Goal: Contribute content: Add original content to the website for others to see

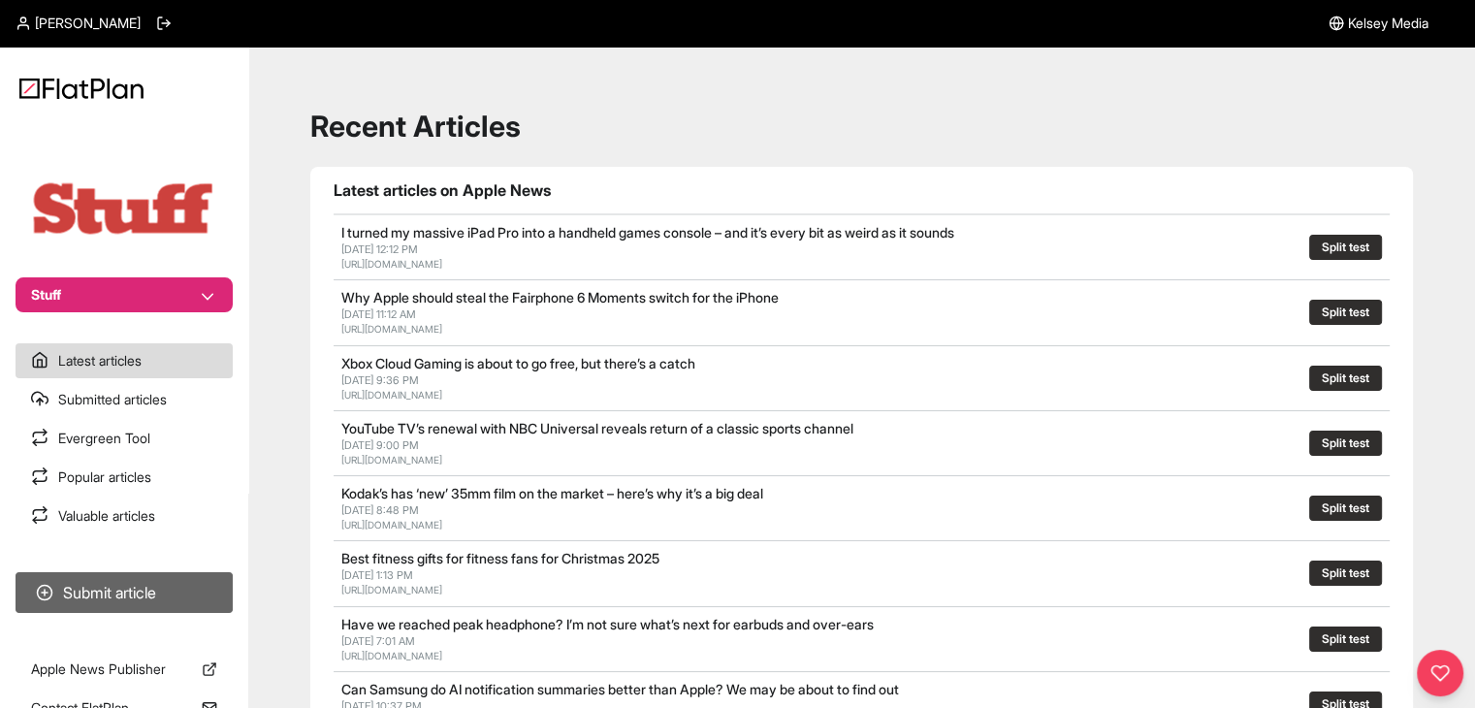
click at [196, 587] on button "Submit article" at bounding box center [124, 592] width 217 height 41
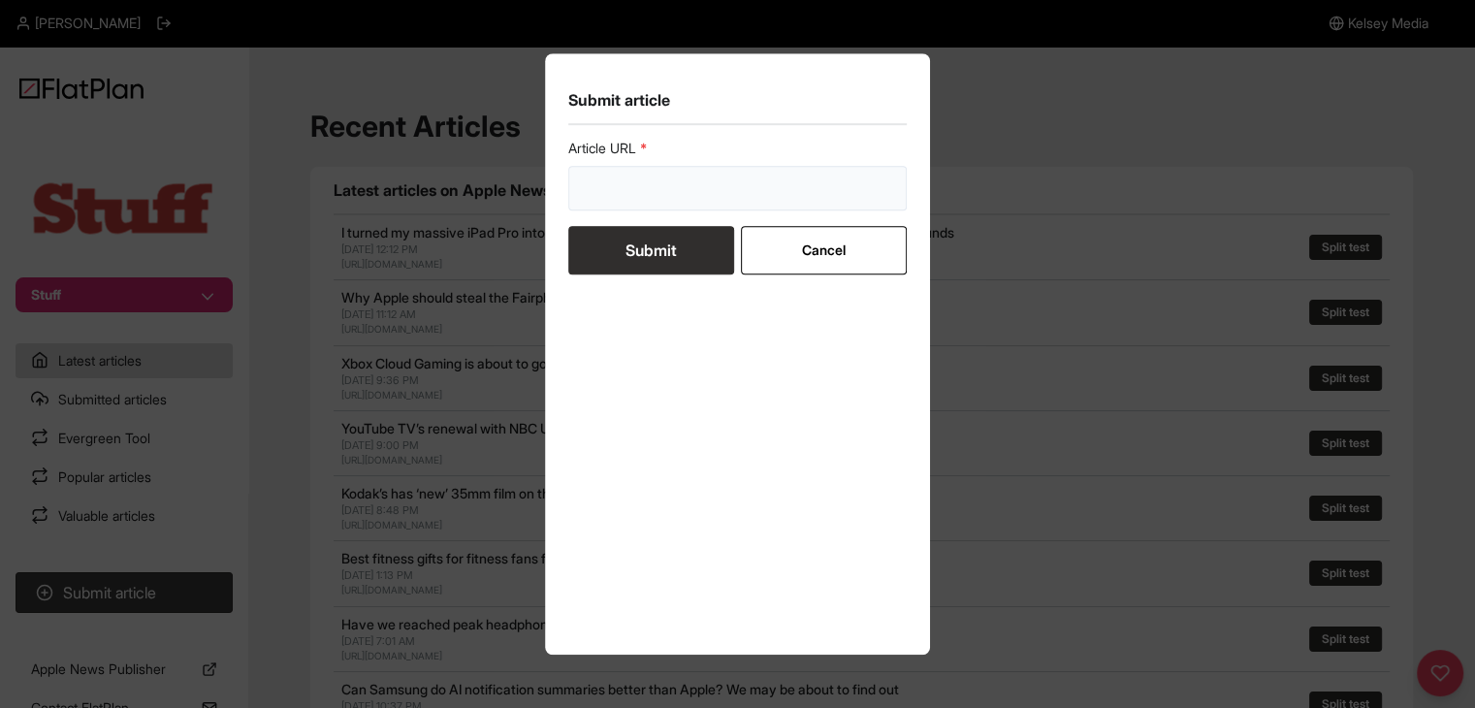
click at [803, 186] on input "url" at bounding box center [737, 188] width 339 height 45
paste input "[URL][DOMAIN_NAME]"
click at [703, 240] on form "Article URL https://www.stuff.tv/features/ranked-every-iphone-in-order-greatnes…" at bounding box center [737, 207] width 339 height 136
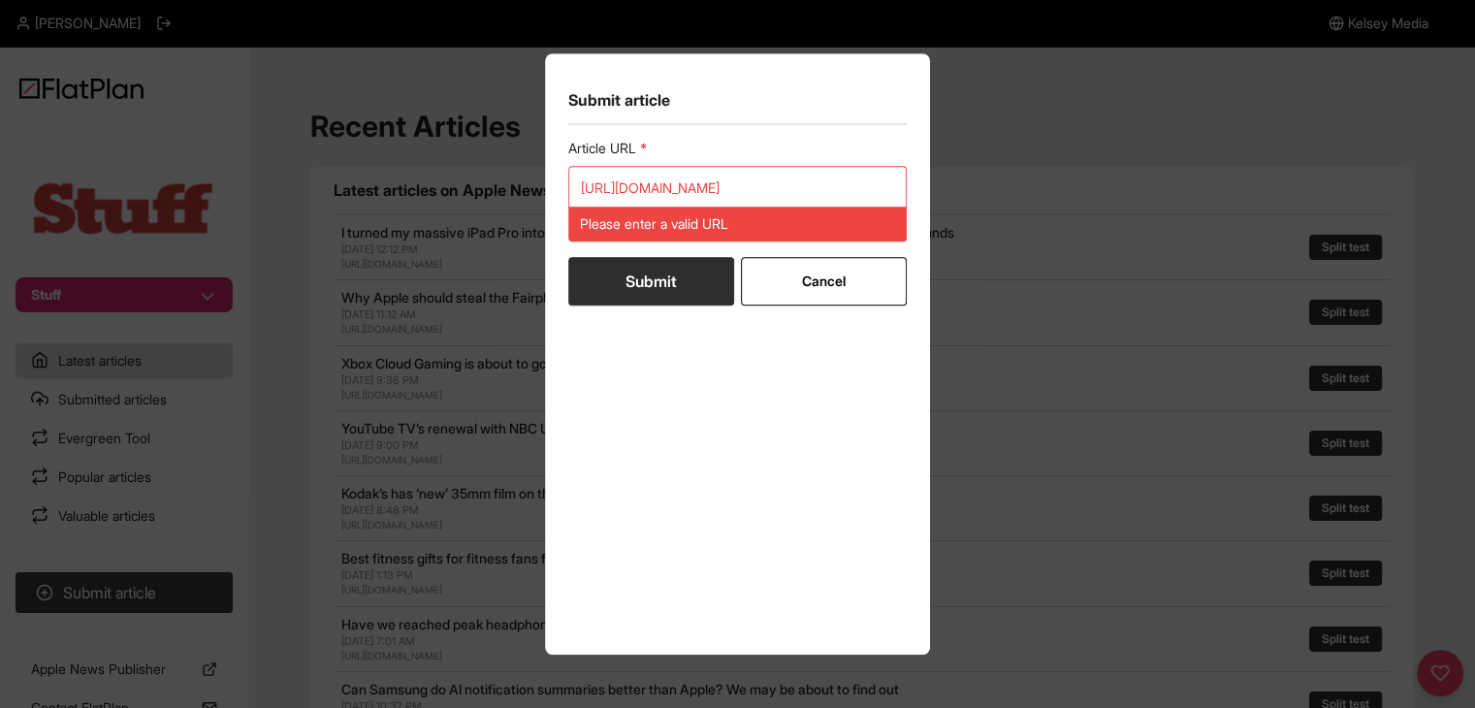
scroll to position [0, 0]
click at [650, 177] on input "[URL][DOMAIN_NAME]" at bounding box center [737, 188] width 339 height 45
click at [651, 177] on input "[URL][DOMAIN_NAME]" at bounding box center [737, 188] width 339 height 45
click at [652, 177] on input "[URL][DOMAIN_NAME]" at bounding box center [737, 188] width 339 height 45
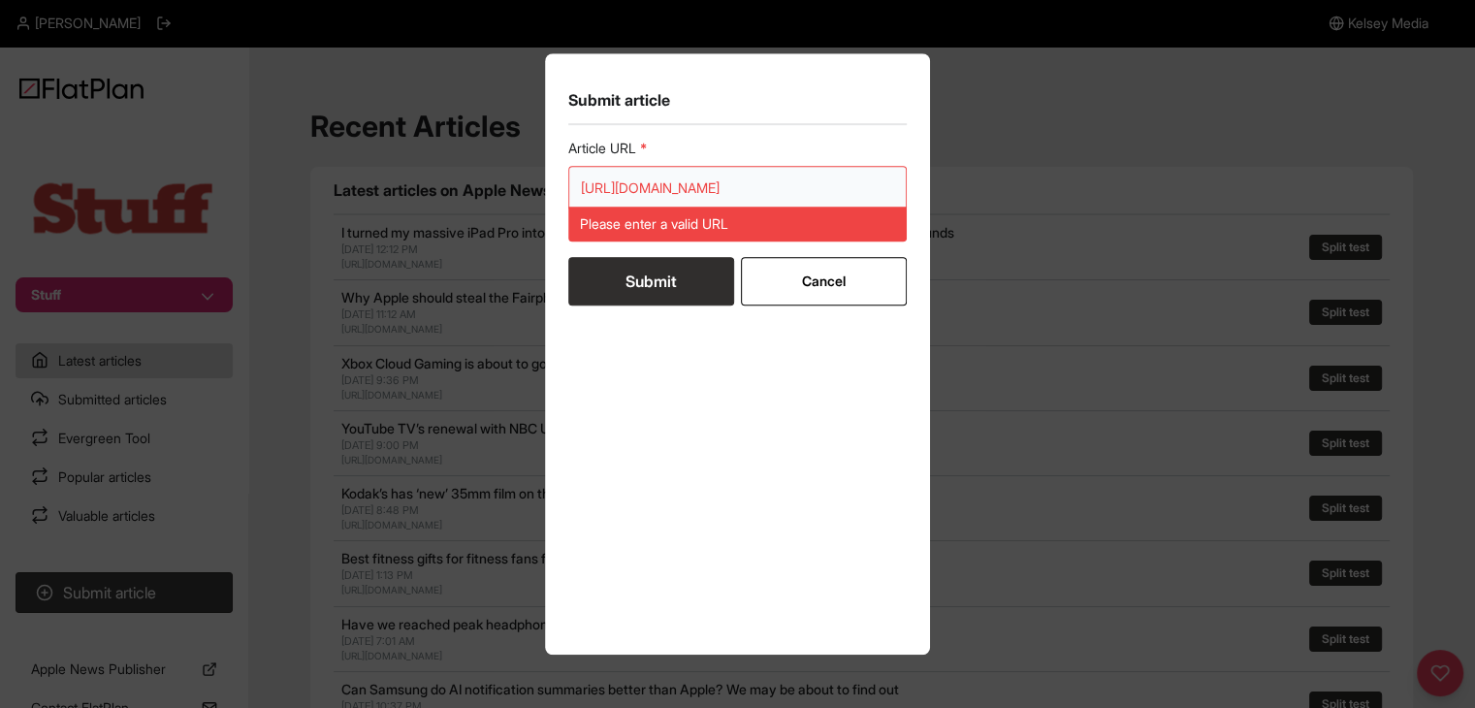
click at [652, 177] on input "[URL][DOMAIN_NAME]" at bounding box center [737, 188] width 339 height 45
paste input "url"
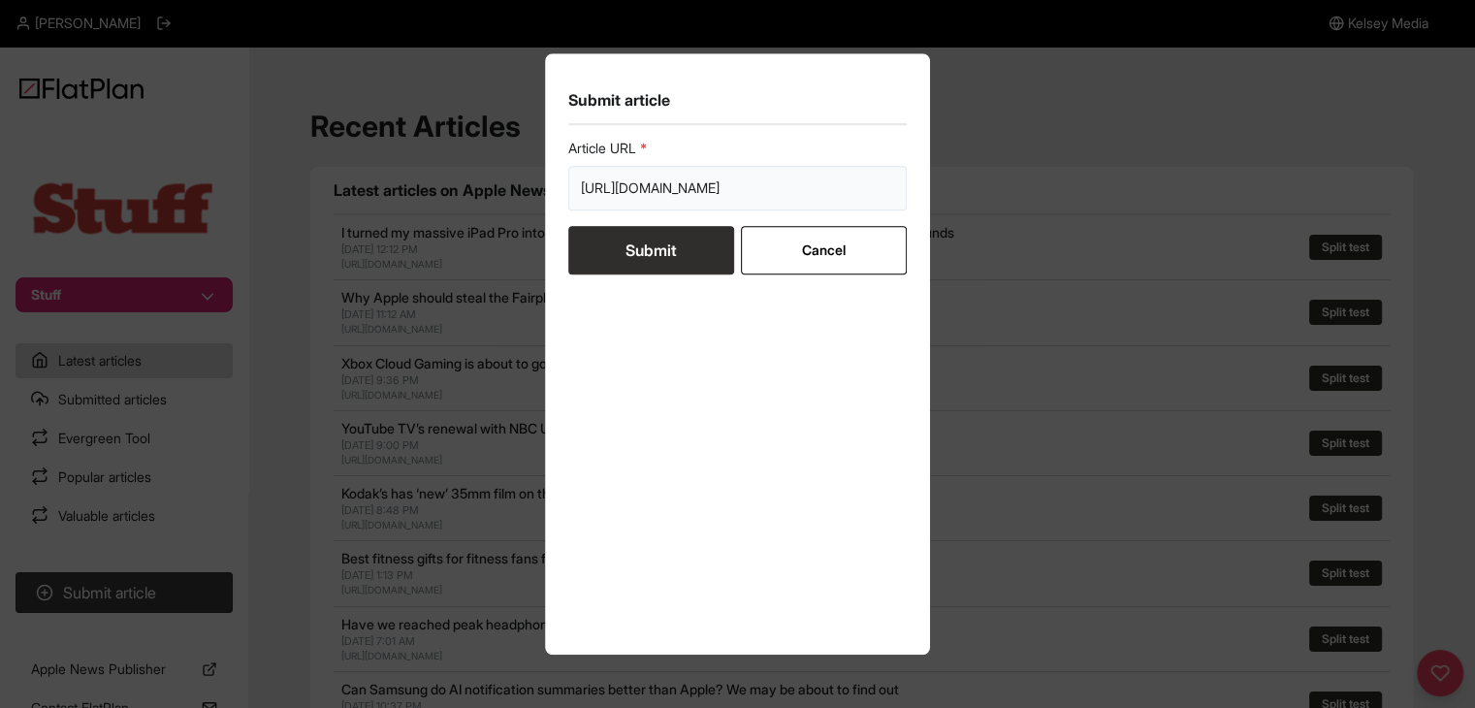
type input "[URL][DOMAIN_NAME]"
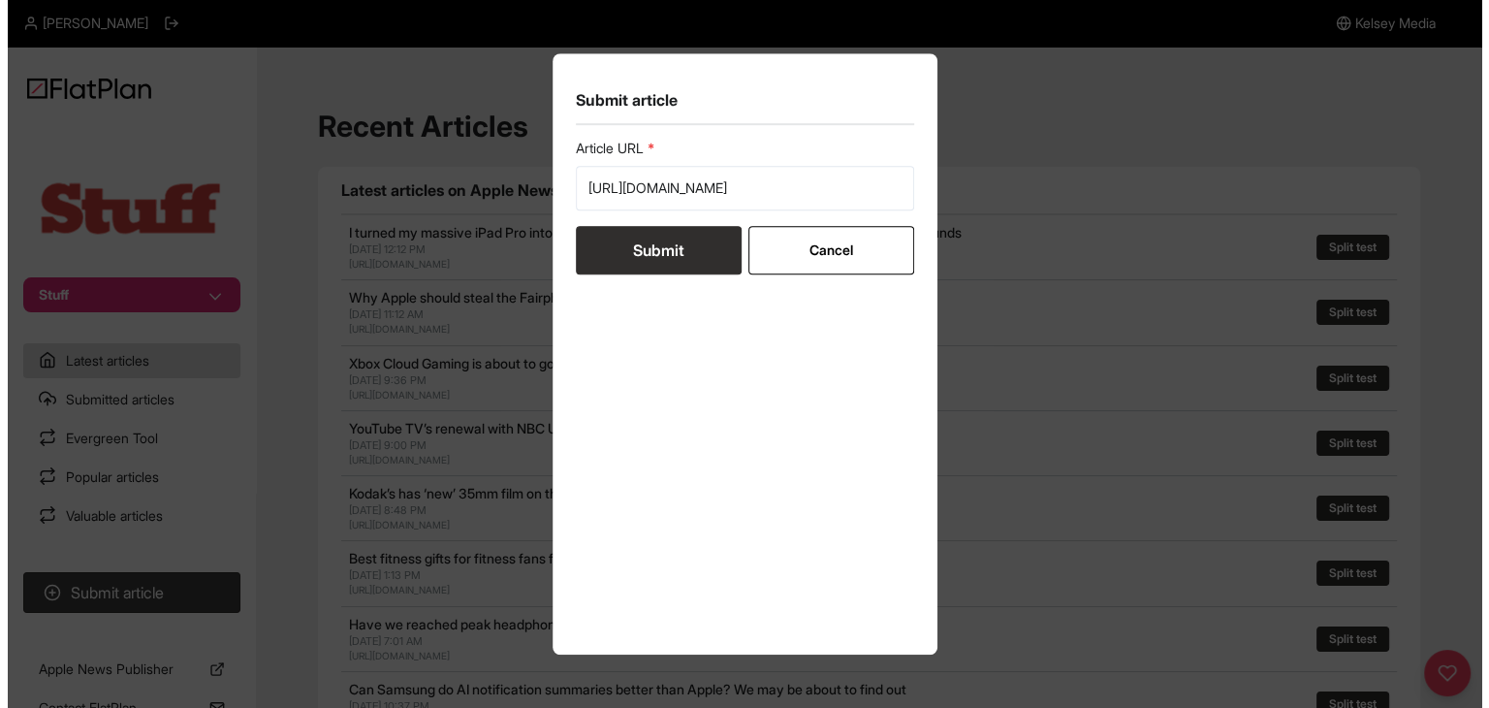
scroll to position [0, 0]
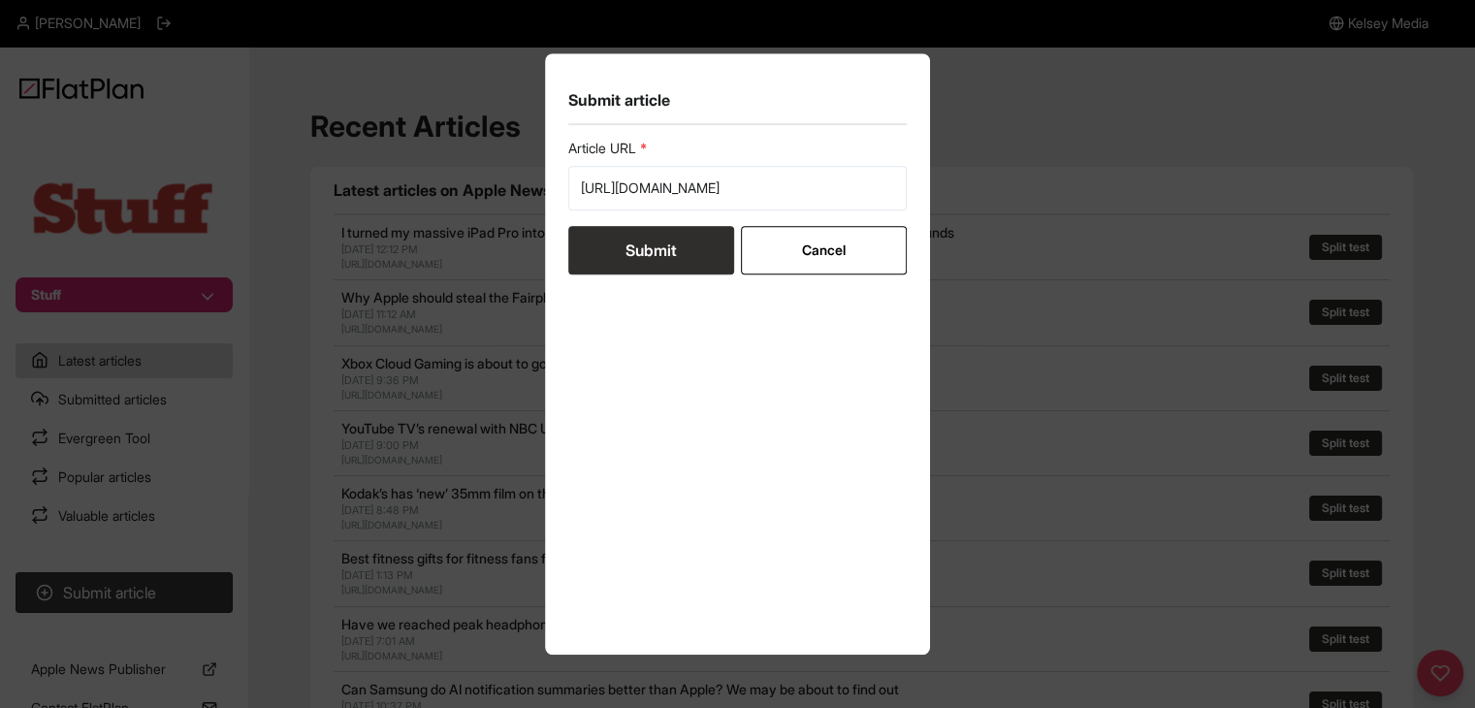
click at [641, 249] on button "Submit" at bounding box center [651, 250] width 166 height 48
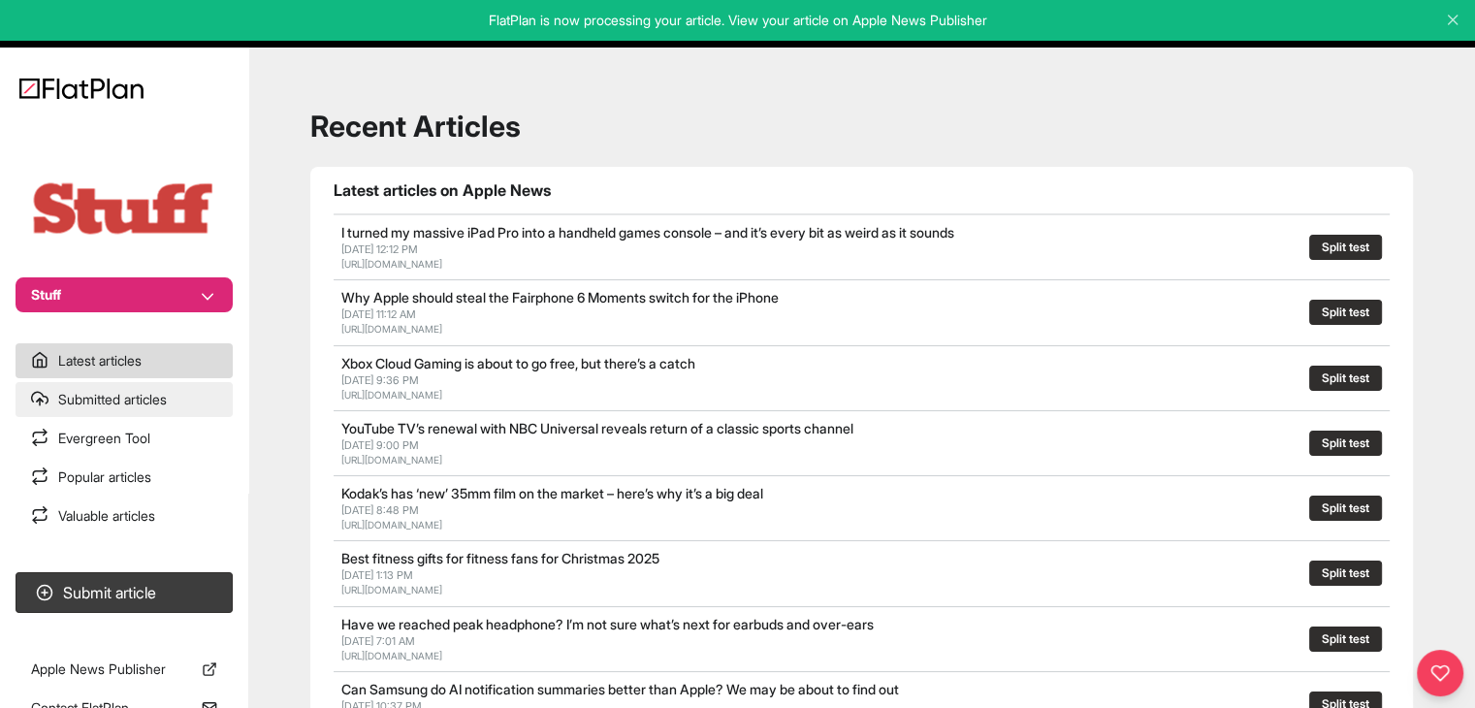
click at [153, 402] on link "Submitted articles" at bounding box center [124, 399] width 217 height 35
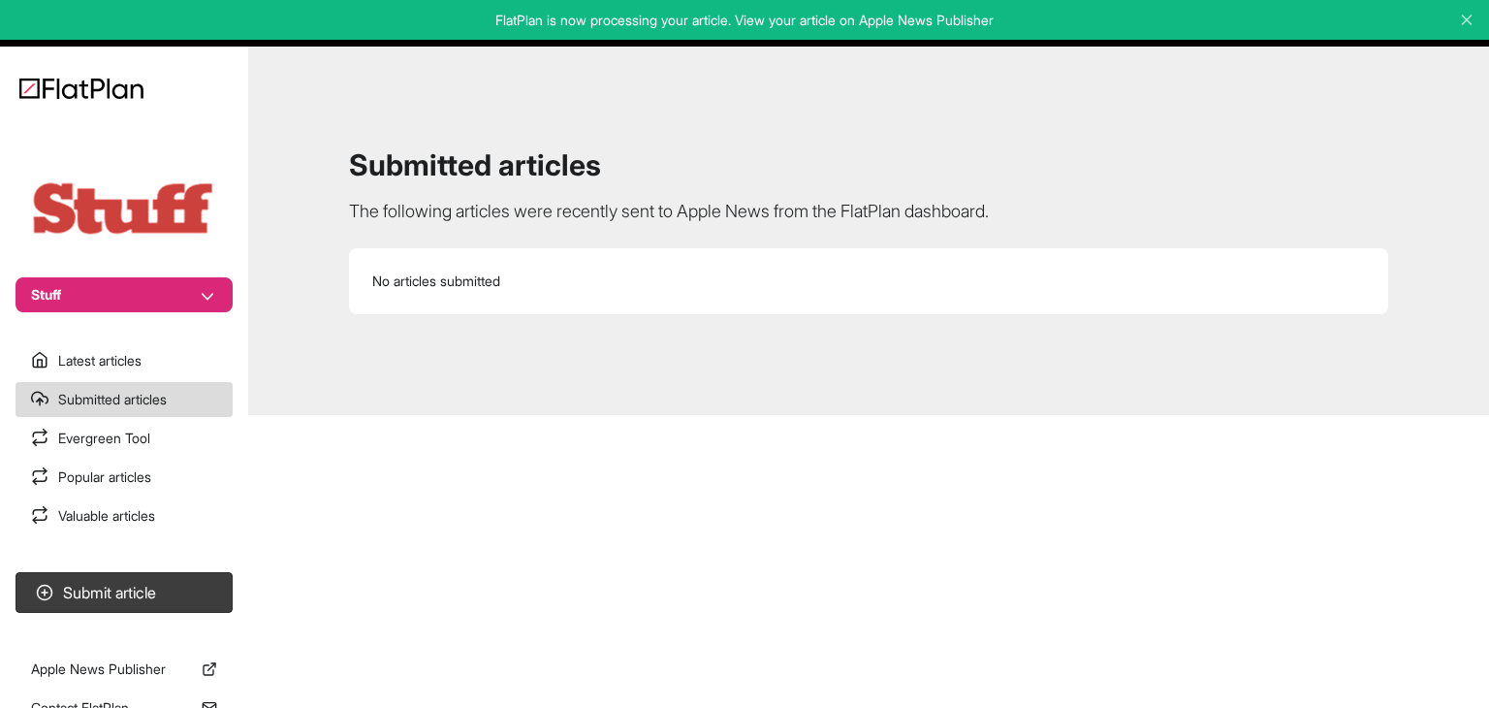
click at [149, 495] on section "Latest articles Submitted articles Evergreen Tool Popular articles Valuable art…" at bounding box center [124, 438] width 248 height 190
click at [155, 486] on link "Popular articles" at bounding box center [124, 477] width 217 height 35
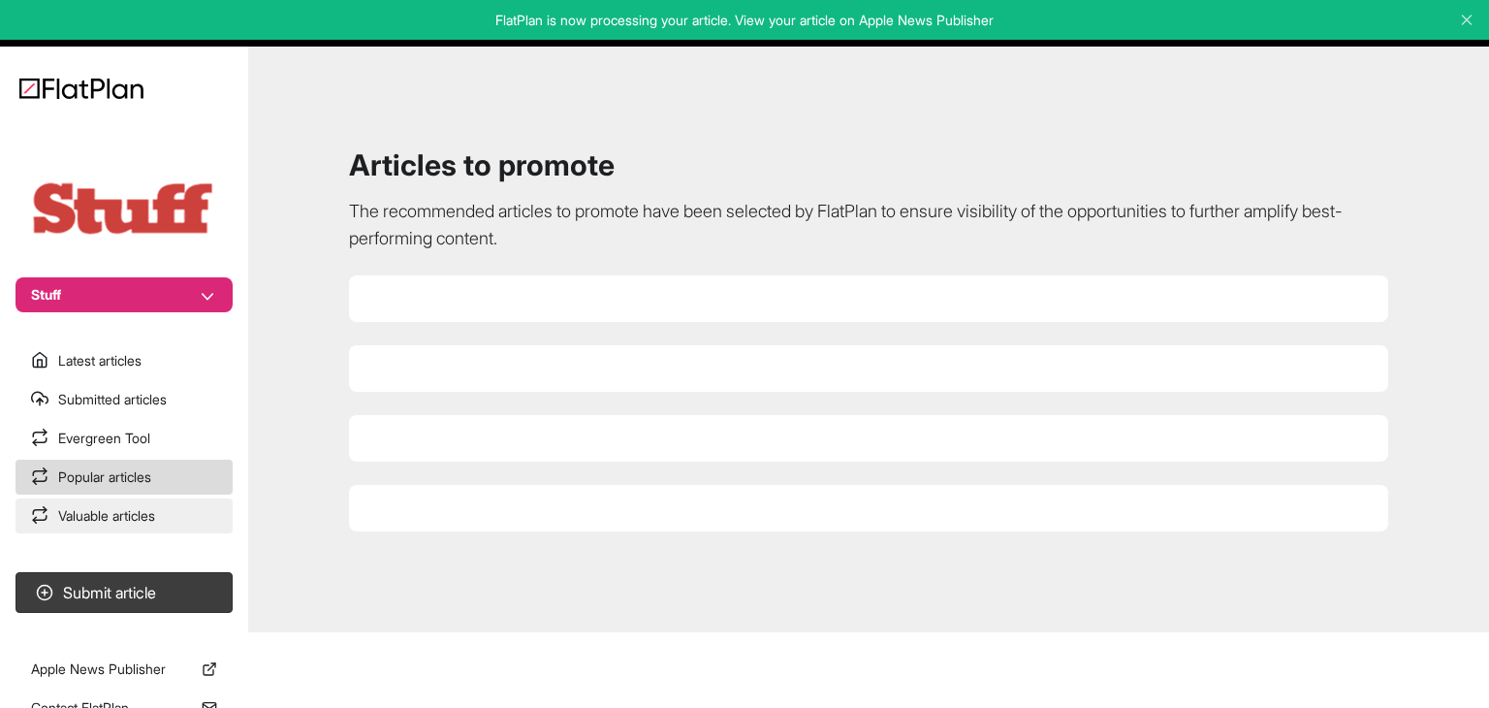
click at [155, 525] on link "Valuable articles" at bounding box center [124, 515] width 217 height 35
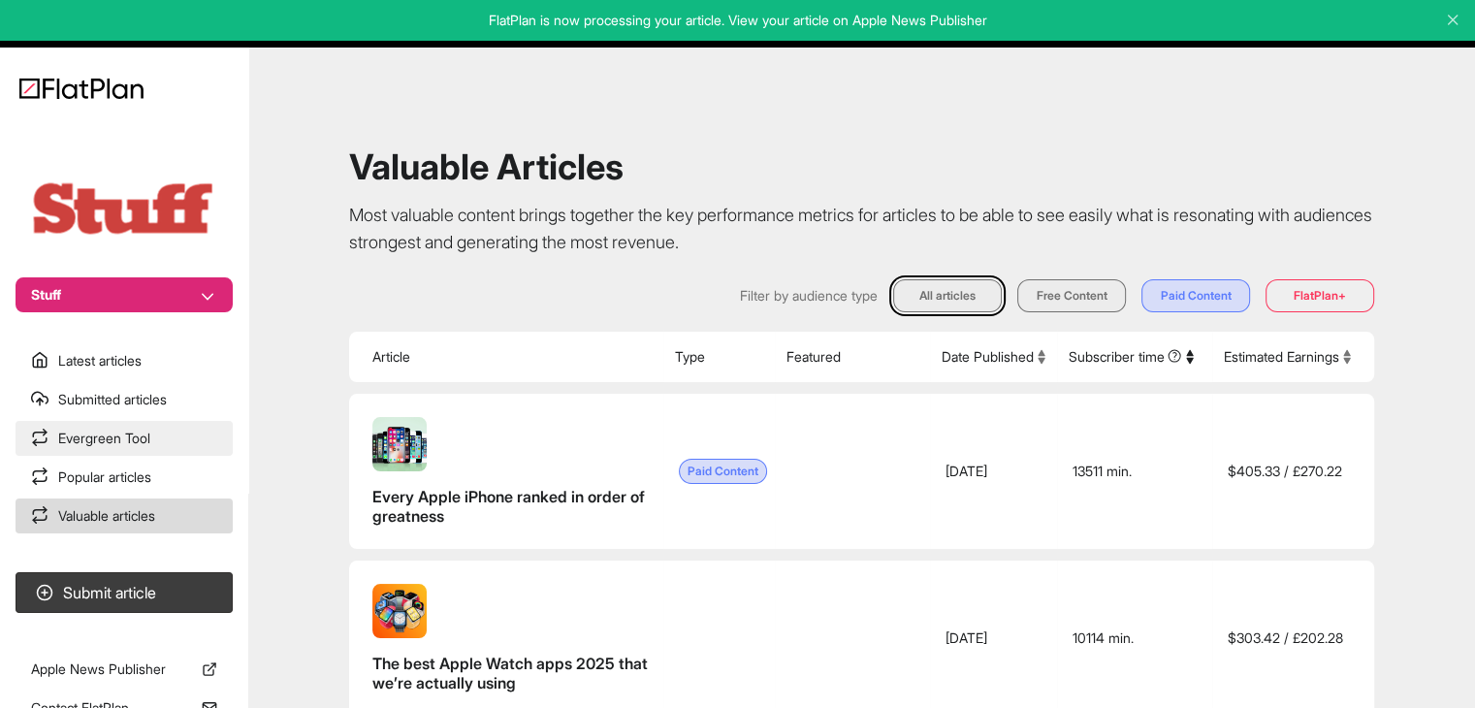
click at [167, 446] on link "Evergreen Tool" at bounding box center [124, 438] width 217 height 35
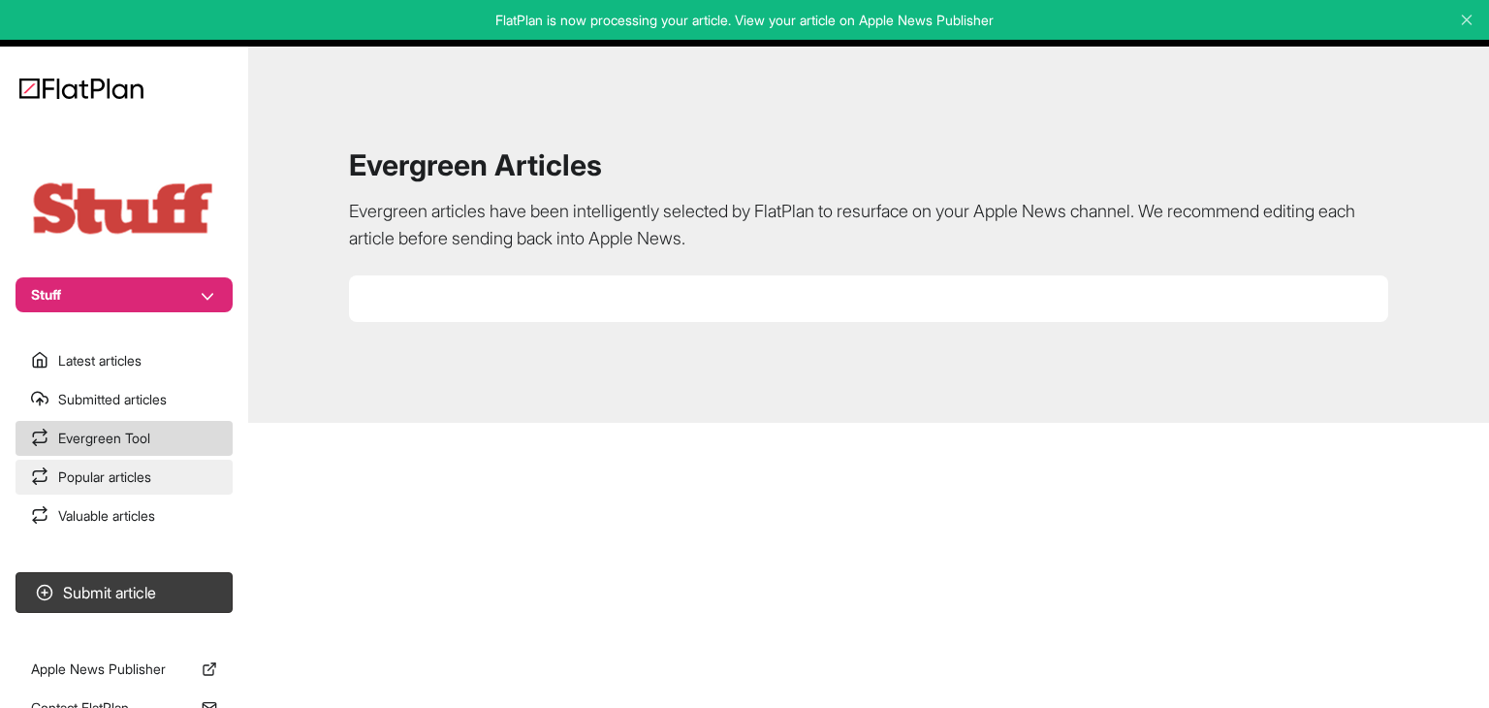
click at [163, 481] on link "Popular articles" at bounding box center [124, 477] width 217 height 35
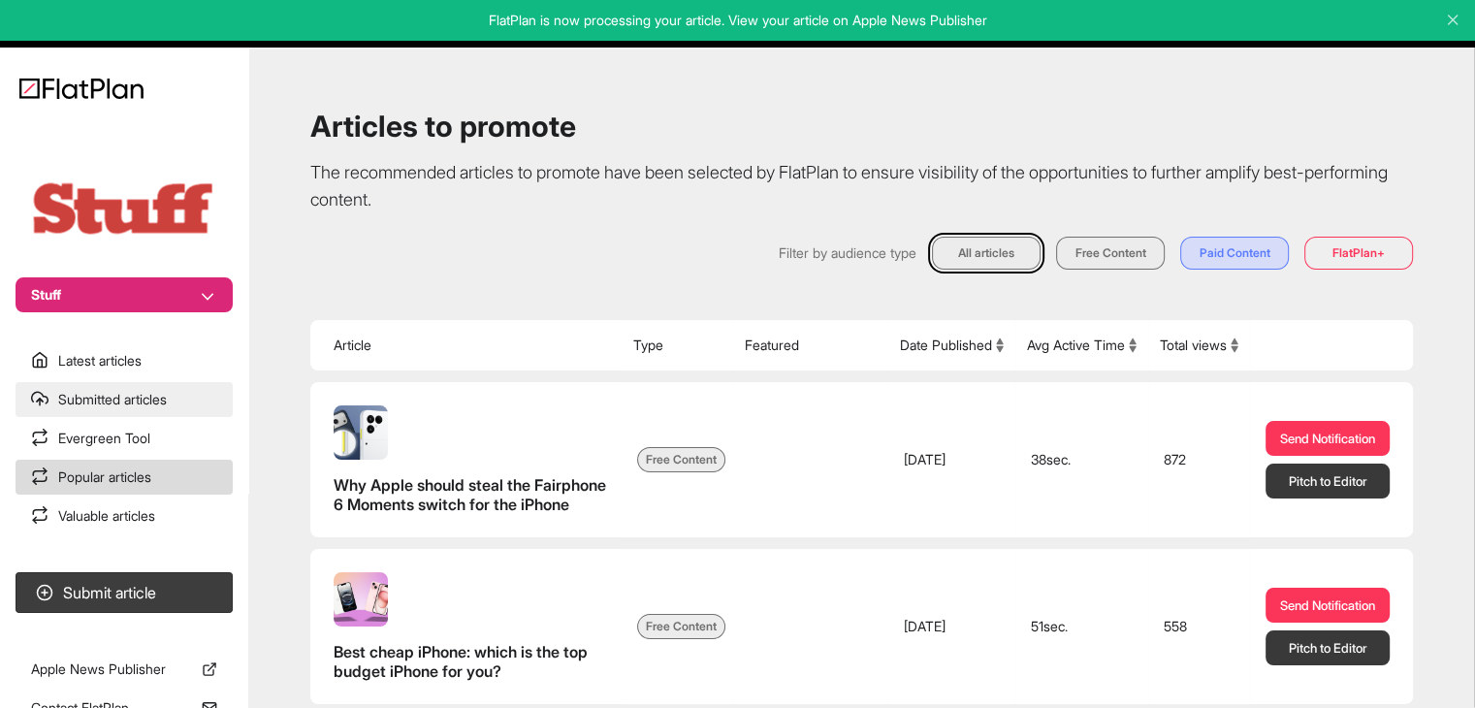
click at [169, 396] on link "Submitted articles" at bounding box center [124, 399] width 217 height 35
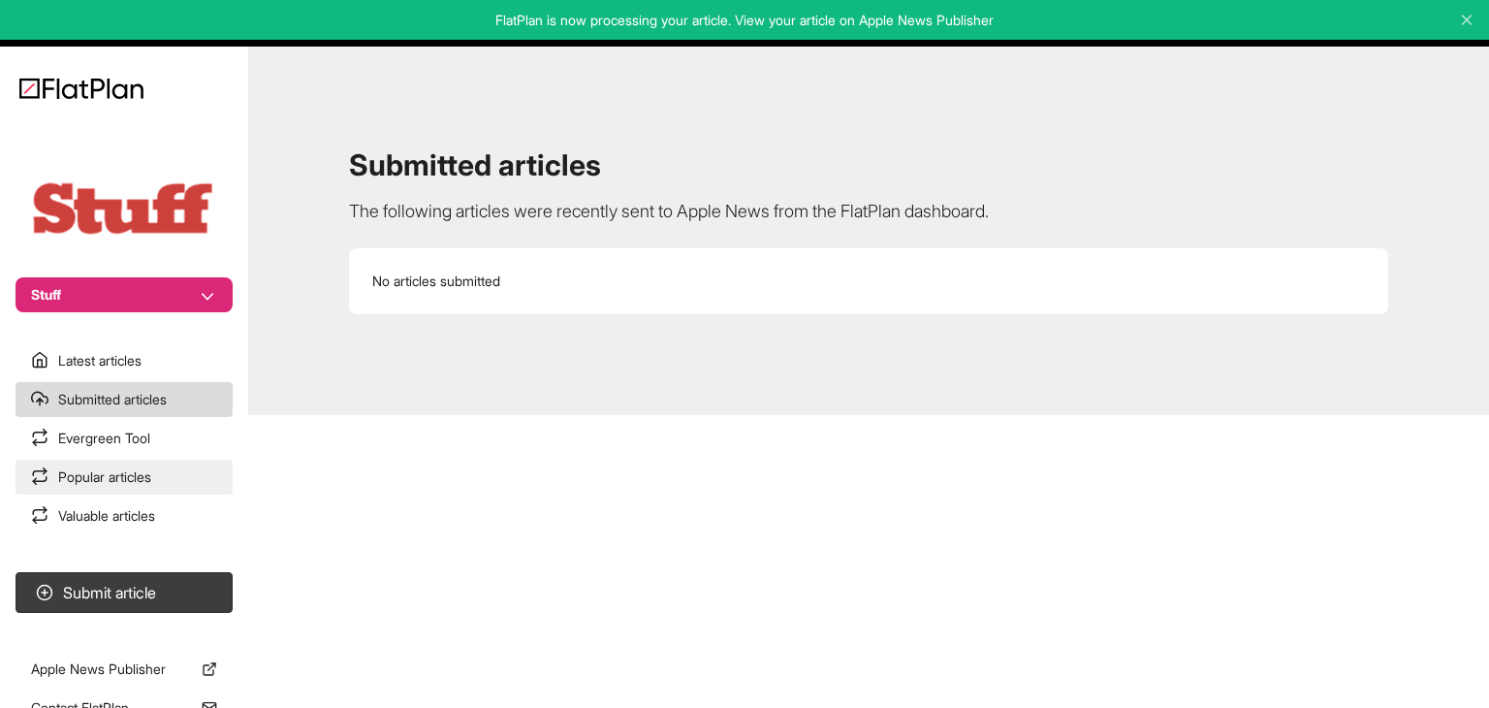
click at [163, 486] on link "Popular articles" at bounding box center [124, 477] width 217 height 35
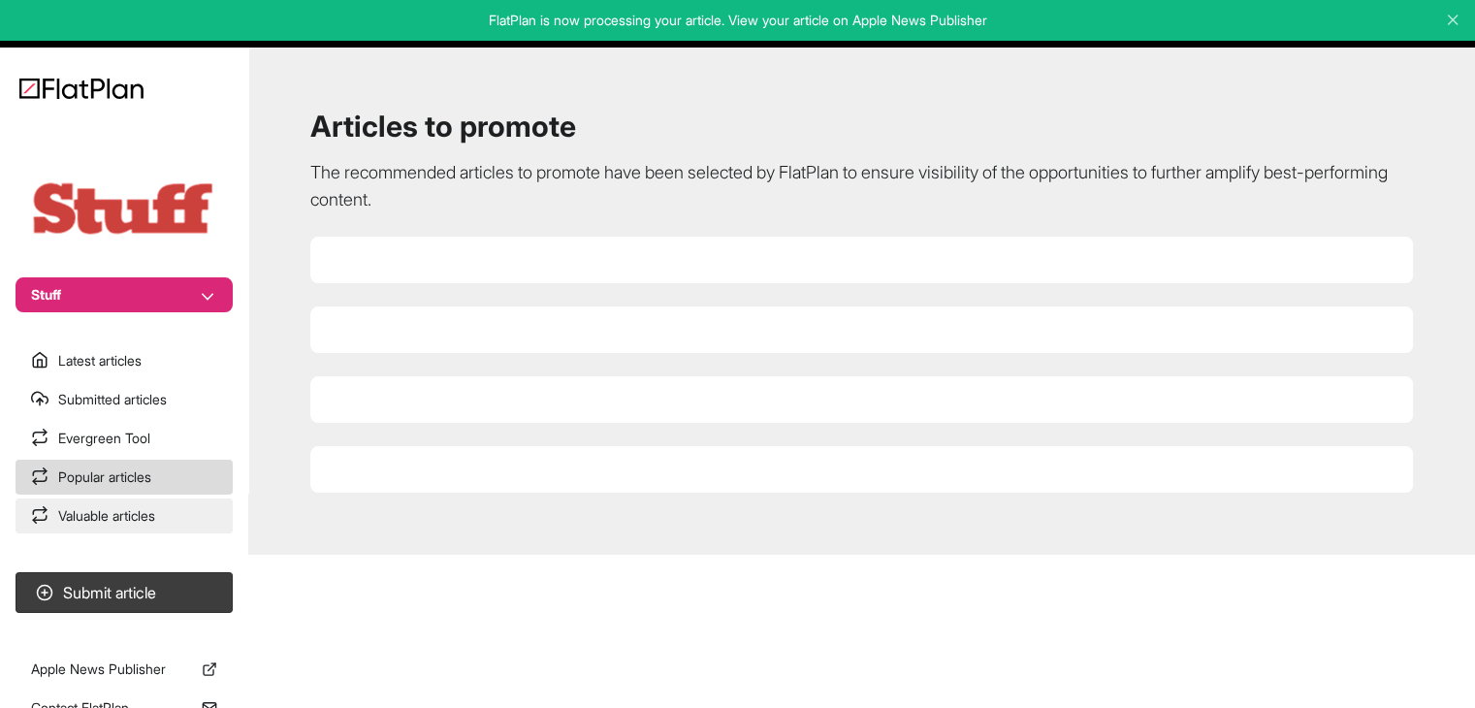
click at [102, 517] on link "Valuable articles" at bounding box center [124, 515] width 217 height 35
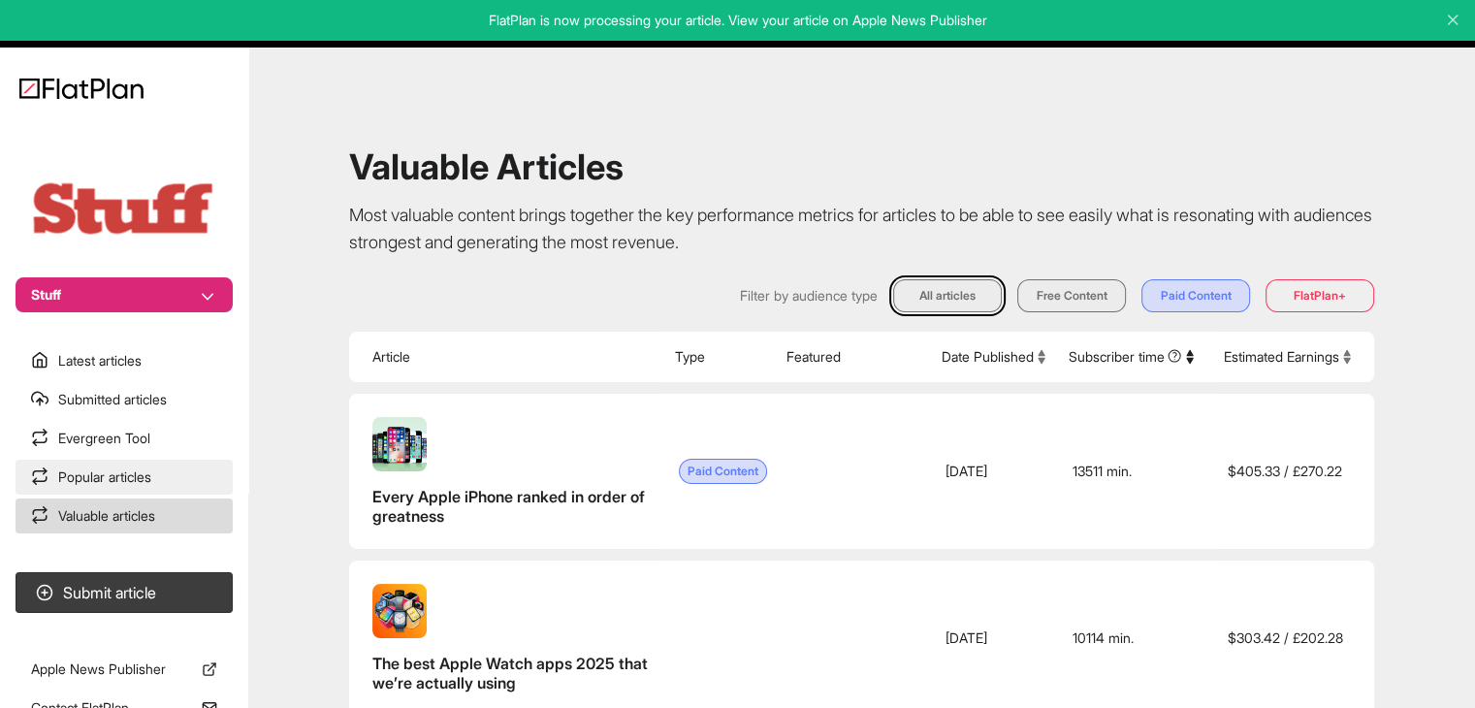
click at [101, 482] on link "Popular articles" at bounding box center [124, 477] width 217 height 35
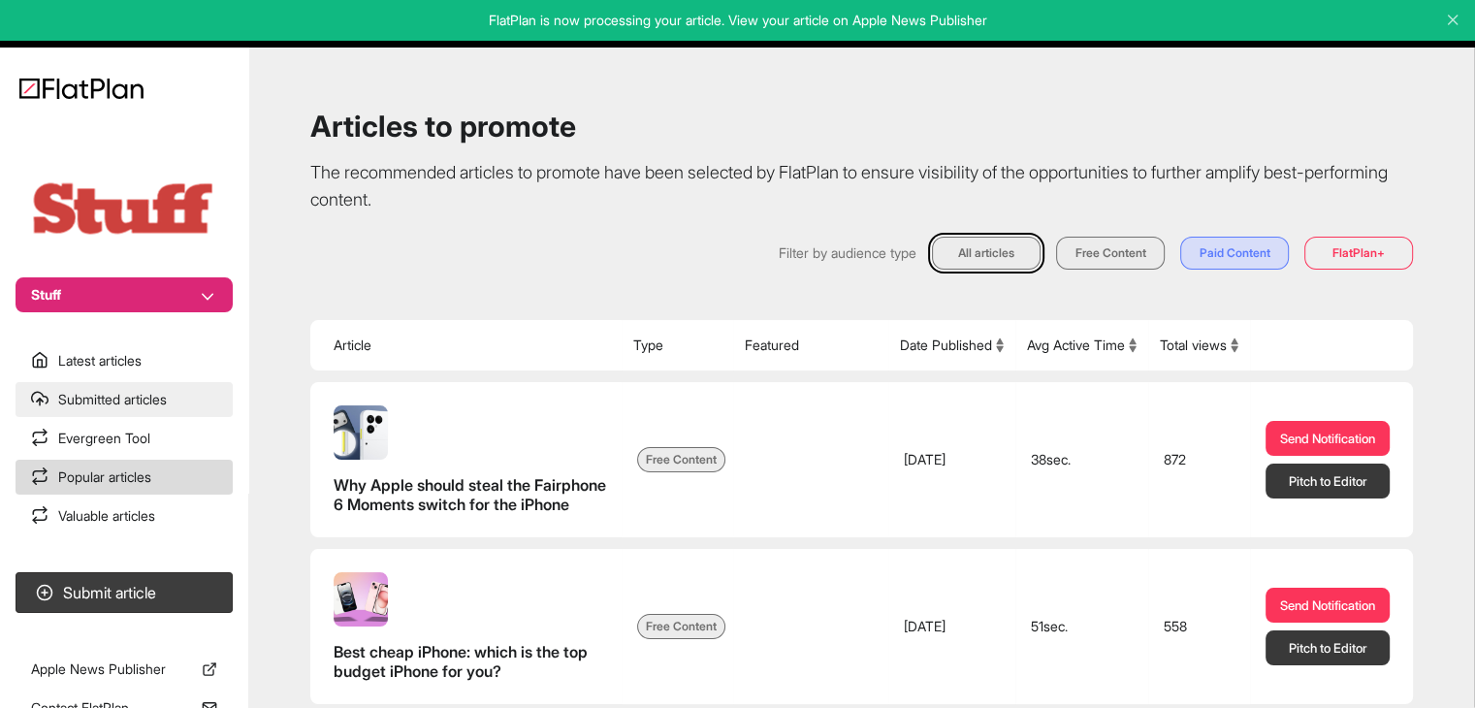
click at [122, 399] on link "Submitted articles" at bounding box center [124, 399] width 217 height 35
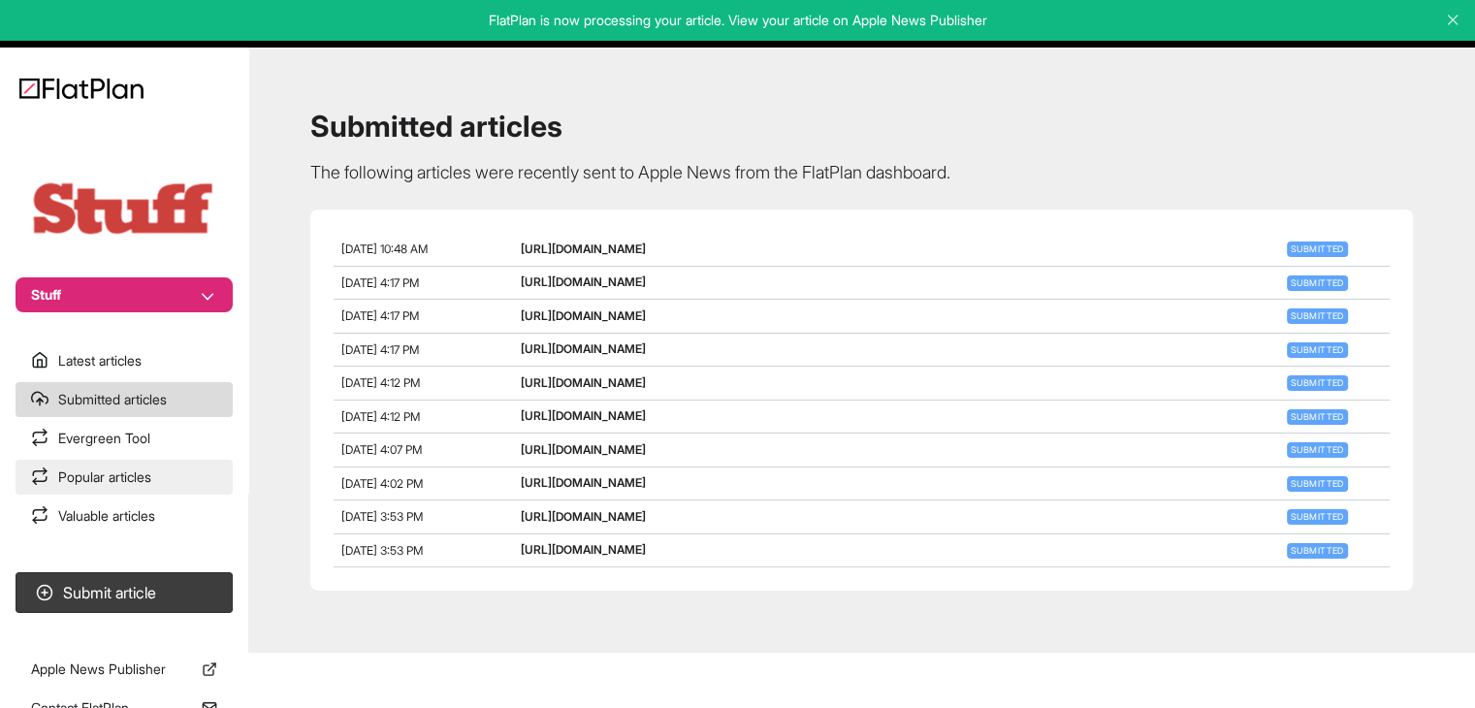
click at [112, 475] on link "Popular articles" at bounding box center [124, 477] width 217 height 35
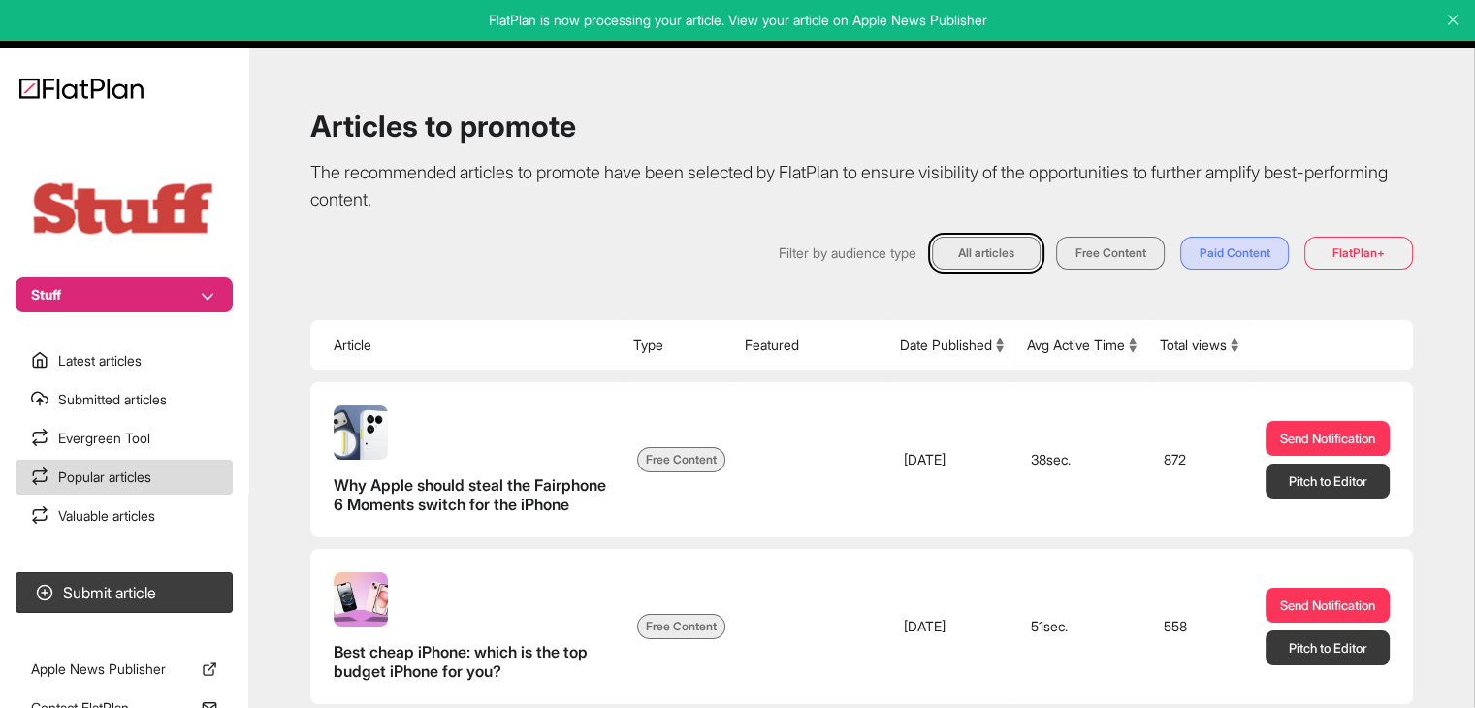
click at [109, 289] on button "Stuff" at bounding box center [124, 294] width 217 height 35
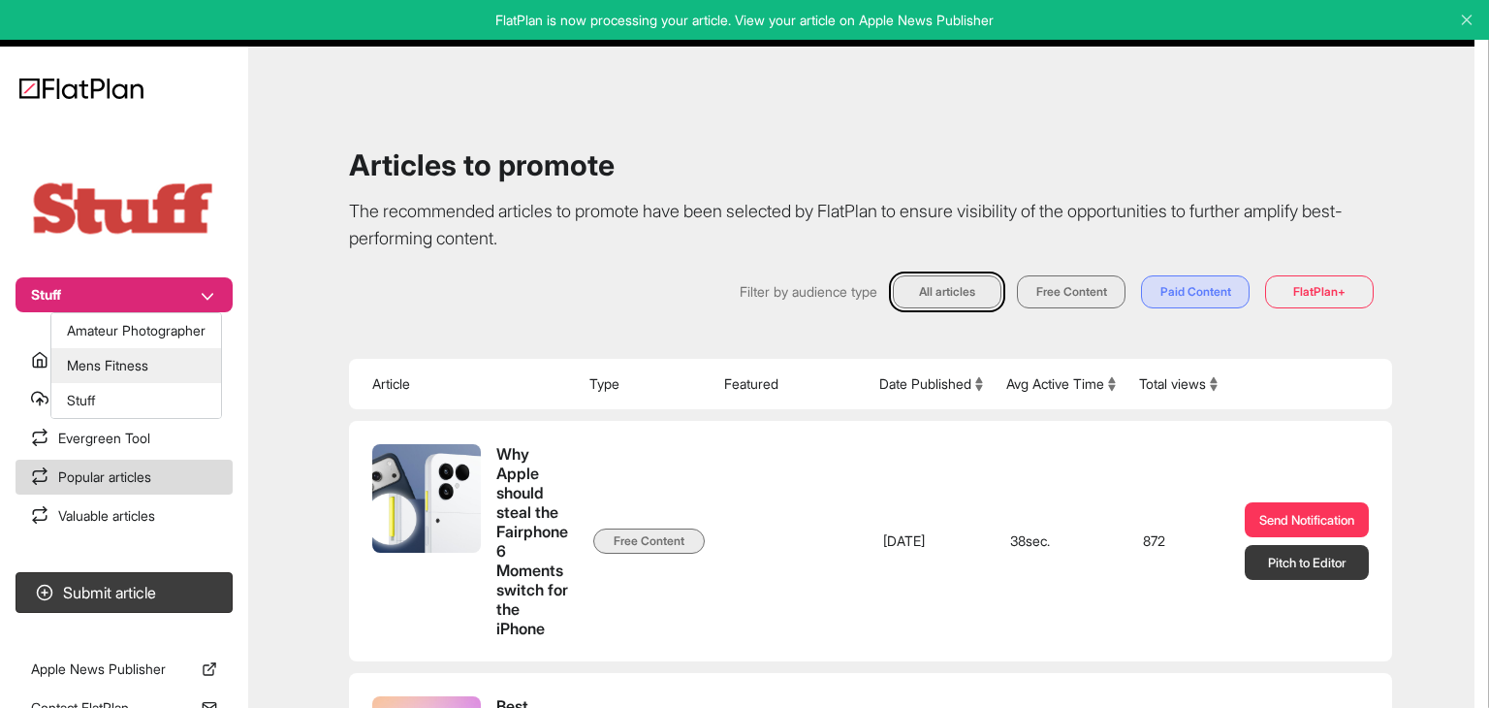
click at [122, 350] on button "Mens Fitness" at bounding box center [136, 365] width 170 height 35
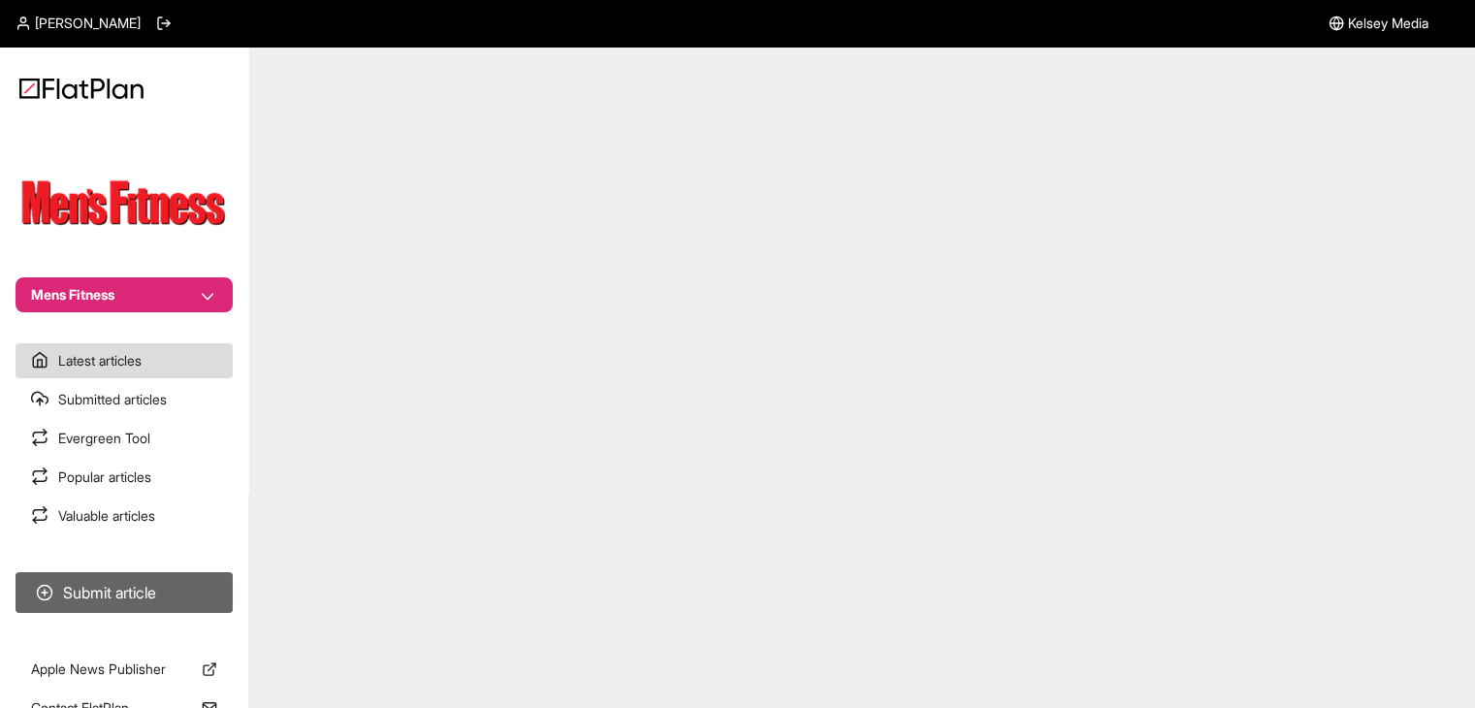
click at [164, 582] on button "Submit article" at bounding box center [124, 592] width 217 height 41
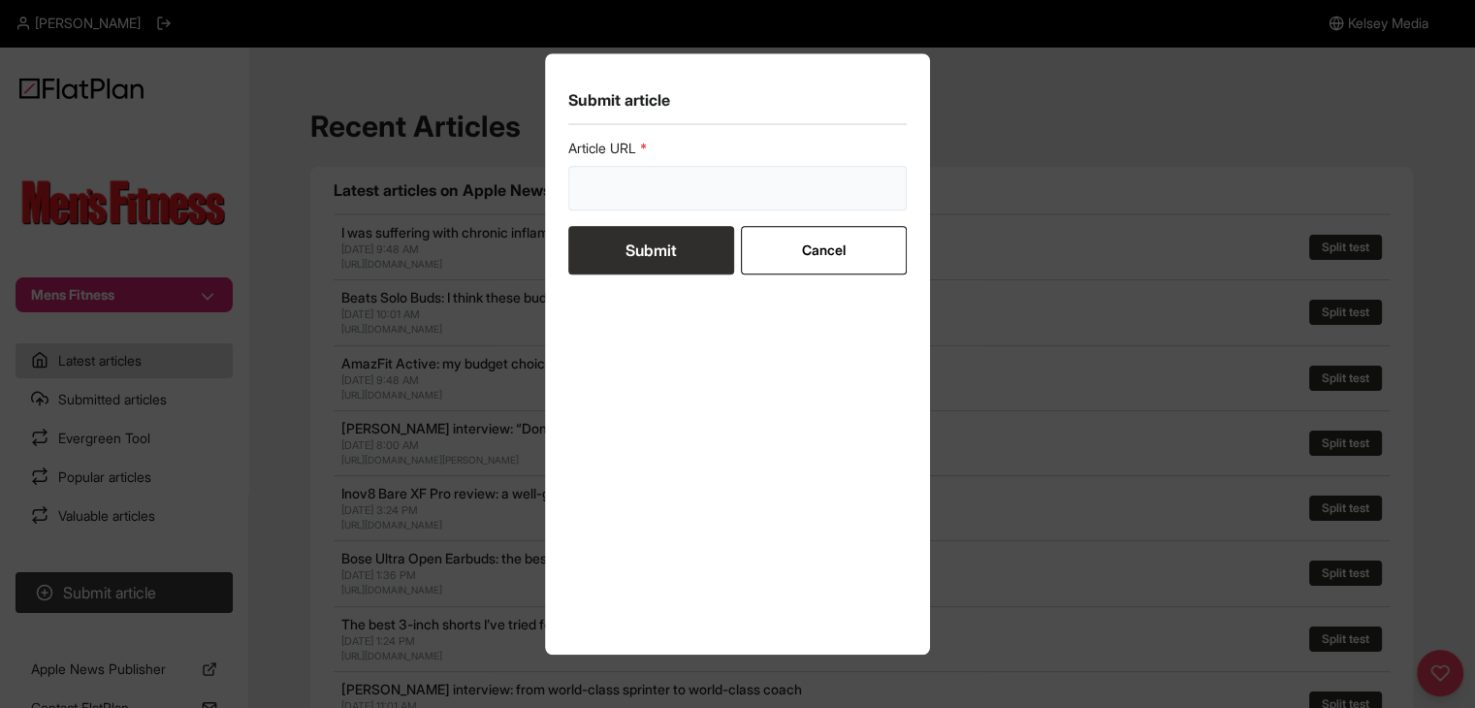
drag, startPoint x: 719, startPoint y: 183, endPoint x: 690, endPoint y: 210, distance: 39.1
click at [718, 183] on input "url" at bounding box center [737, 188] width 339 height 45
paste input "https://mensfitness.co.uk/news/7-steps-to-burn-more-calories/"
type input "https://mensfitness.co.uk/news/7-steps-to-burn-more-calories/"
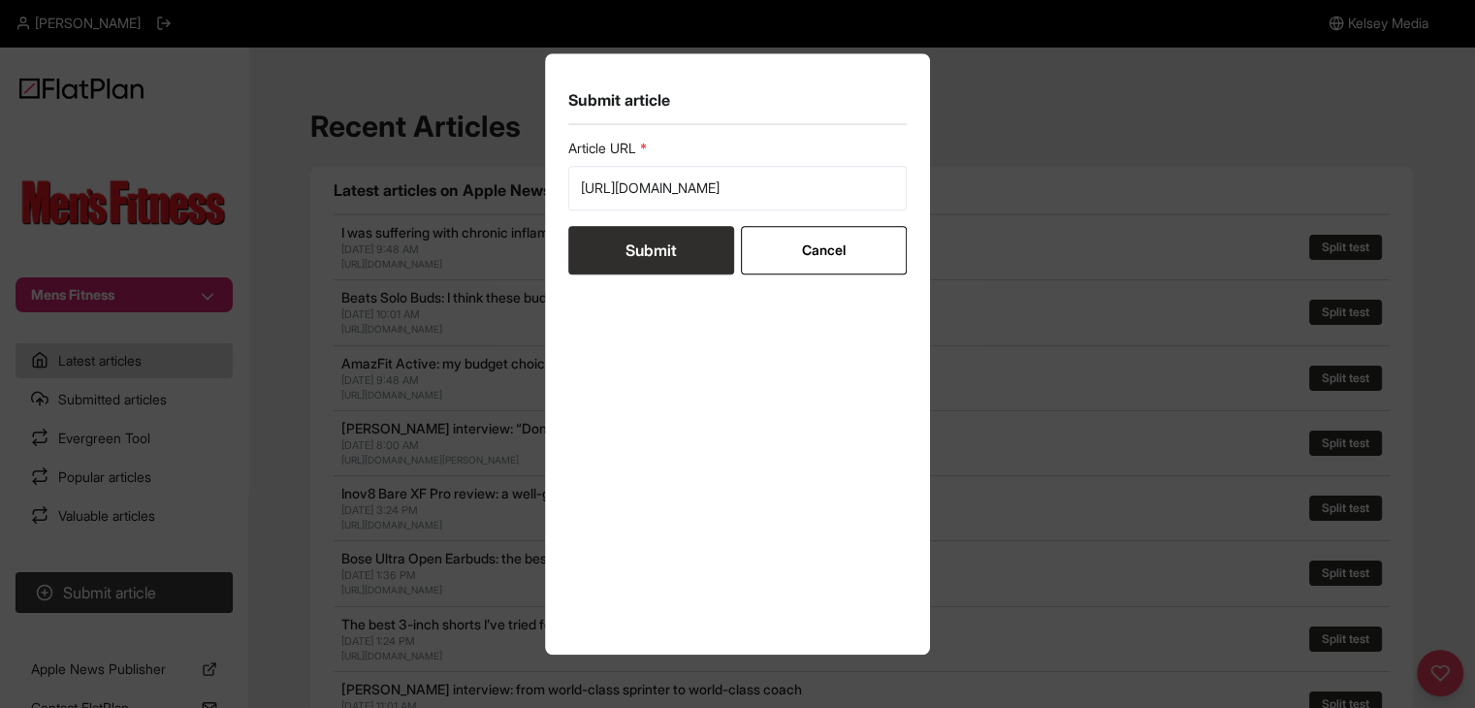
click at [667, 234] on button "Submit" at bounding box center [651, 250] width 166 height 48
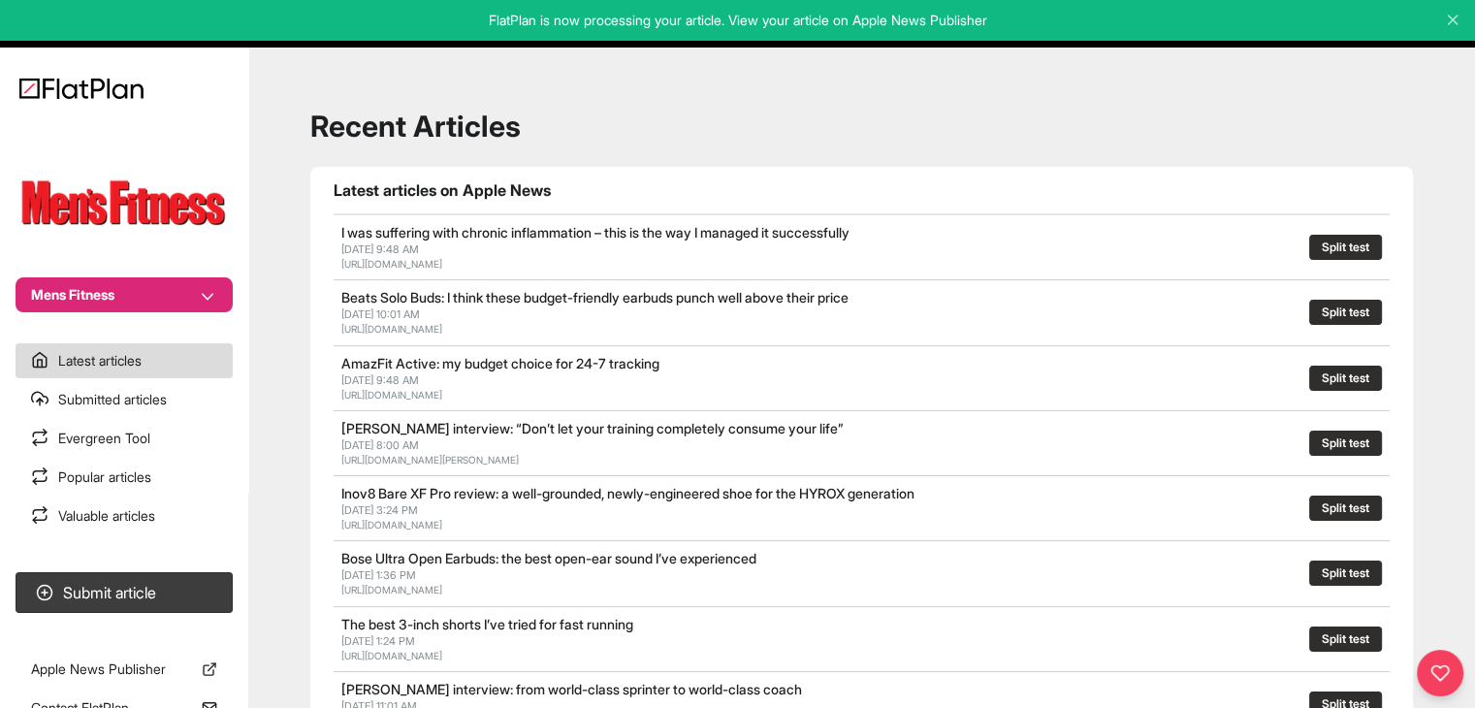
click at [112, 293] on button "Mens Fitness" at bounding box center [124, 294] width 217 height 35
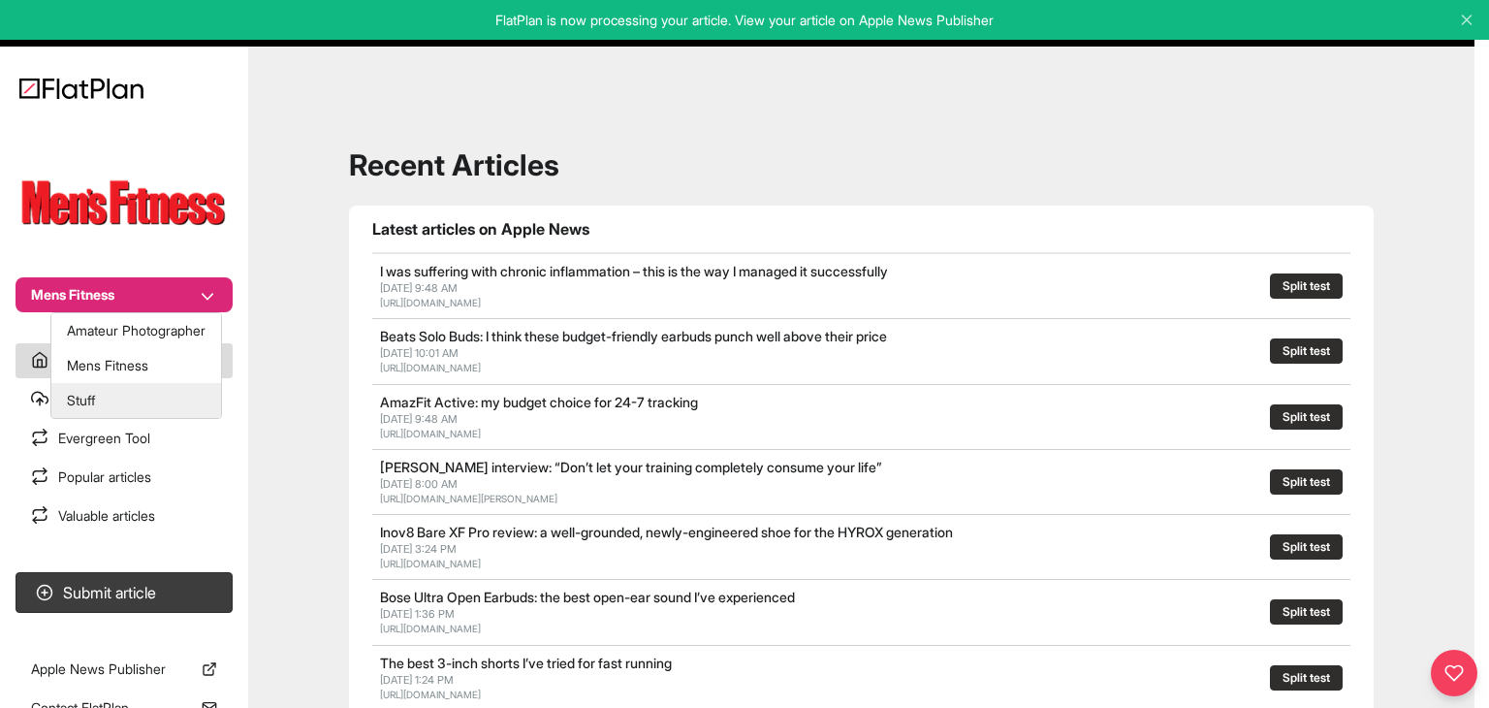
click at [105, 397] on button "Stuff" at bounding box center [136, 400] width 170 height 35
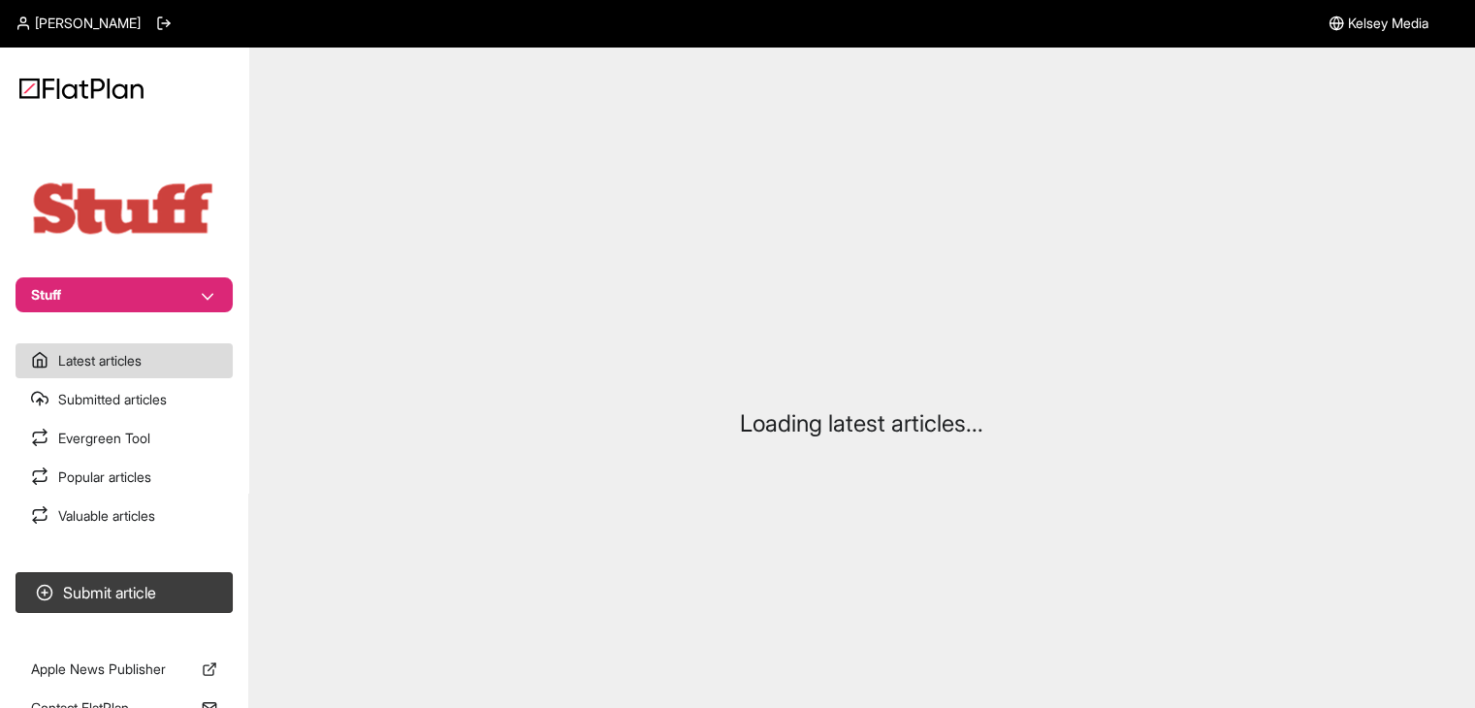
click at [169, 575] on button "Submit article" at bounding box center [124, 592] width 217 height 41
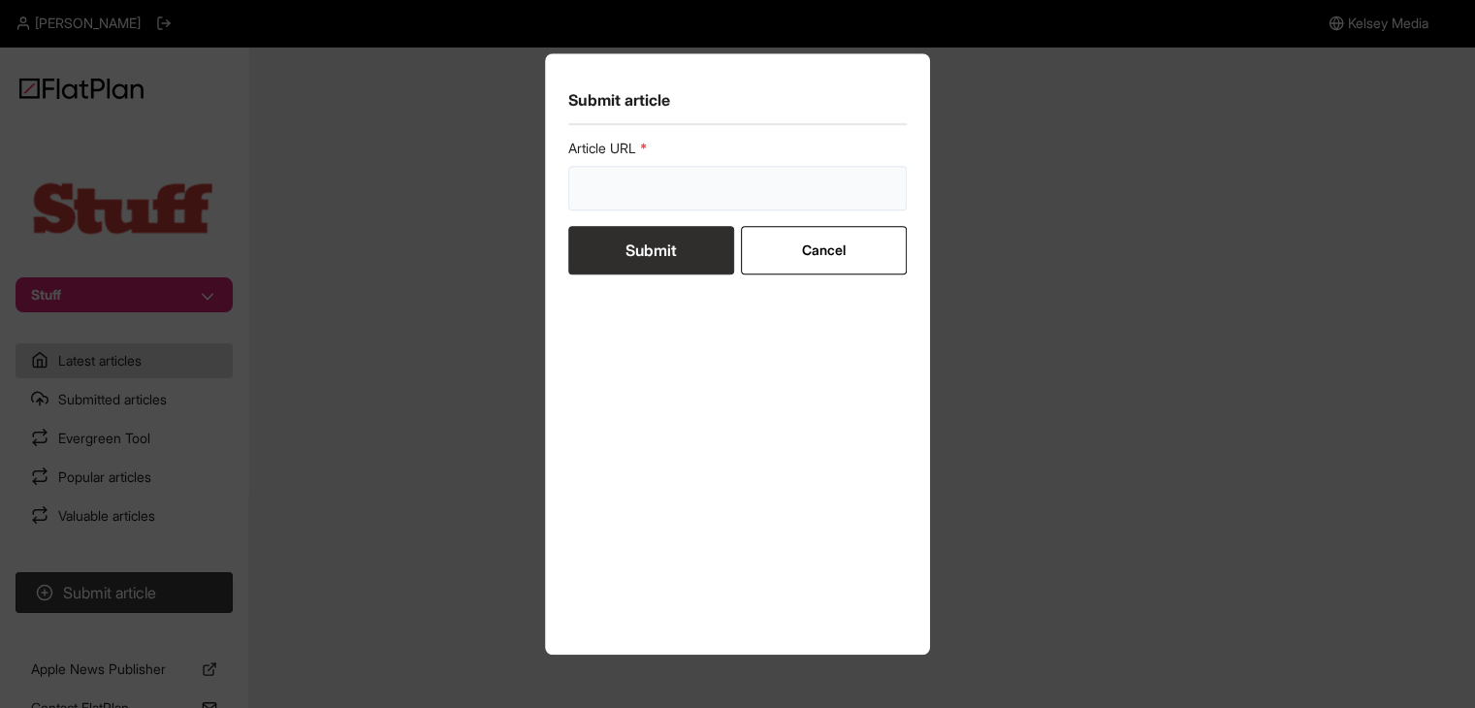
click at [752, 184] on input "url" at bounding box center [737, 188] width 339 height 45
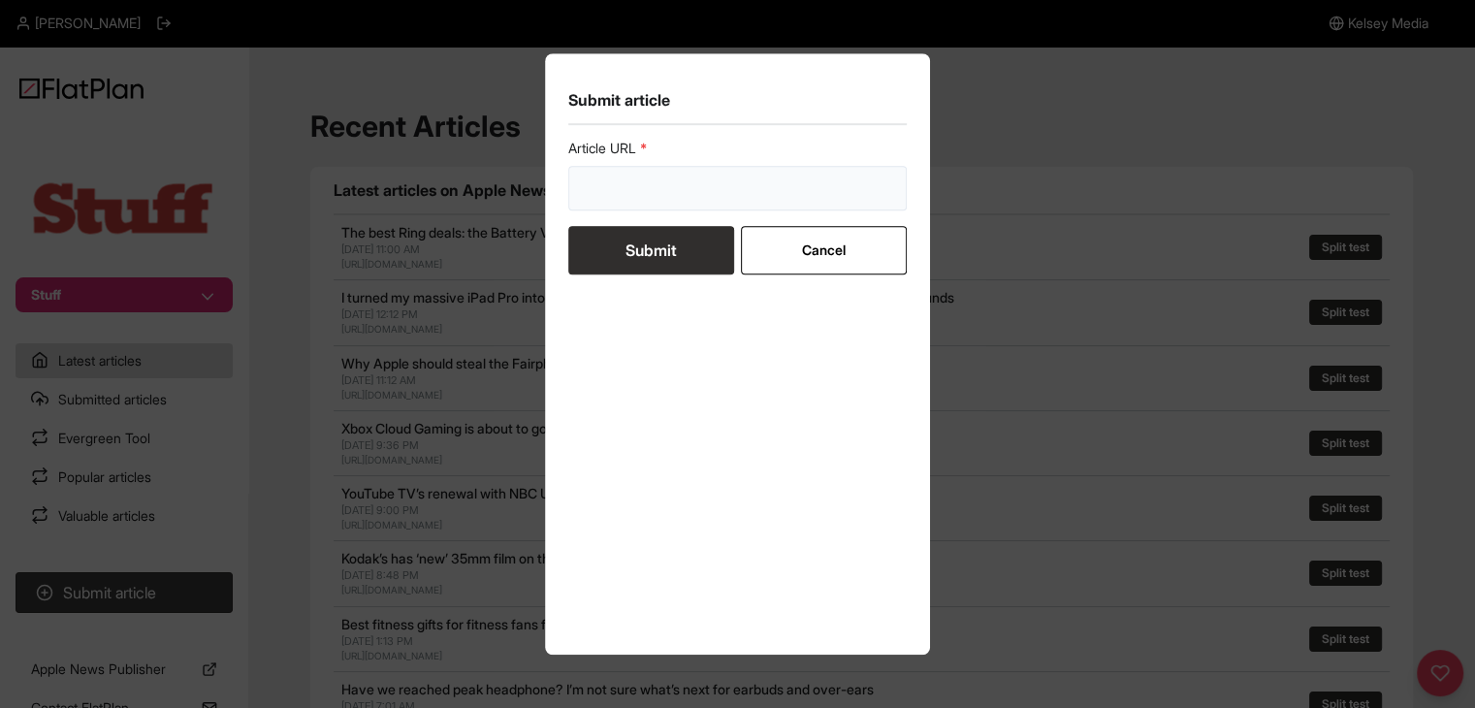
paste input "[URL][DOMAIN_NAME]"
type input "[URL][DOMAIN_NAME][DOMAIN_NAME]"
click at [681, 250] on button "Submit" at bounding box center [651, 250] width 166 height 48
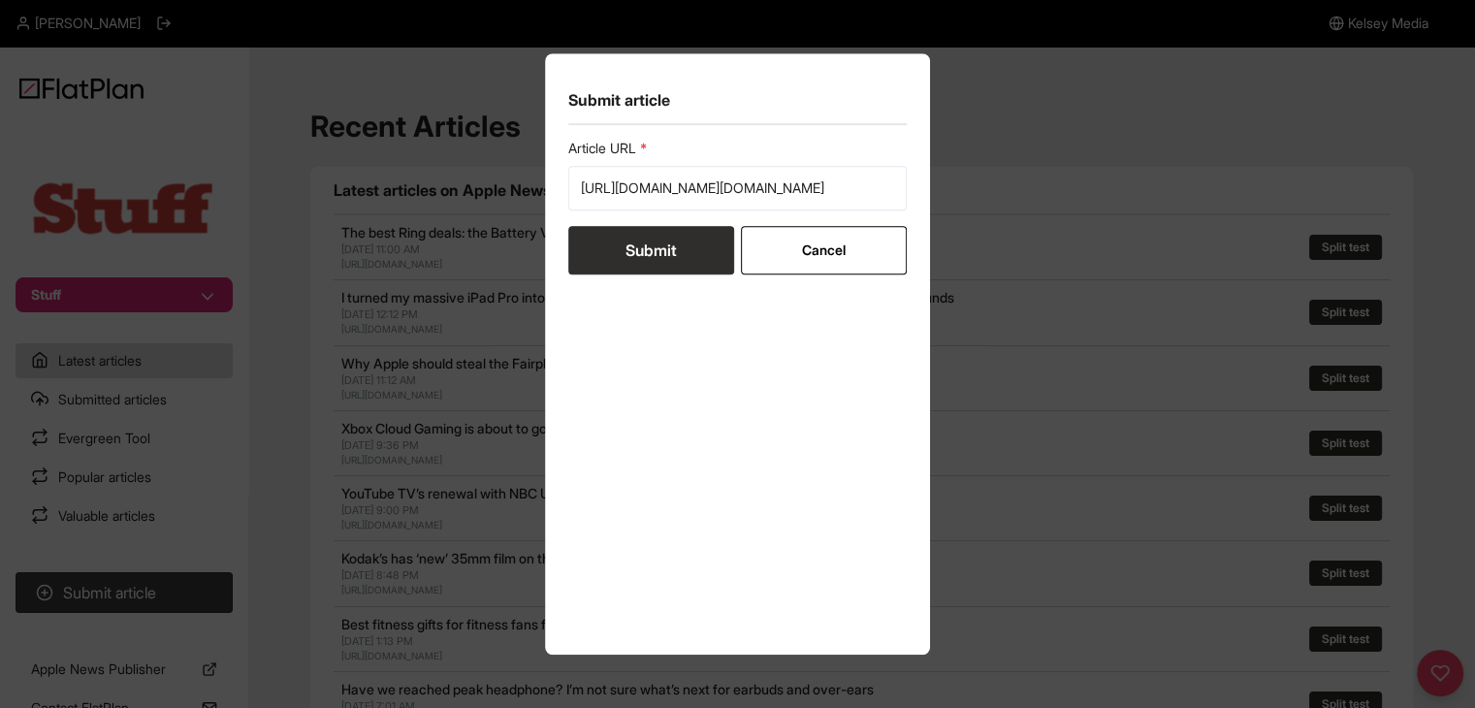
scroll to position [0, 0]
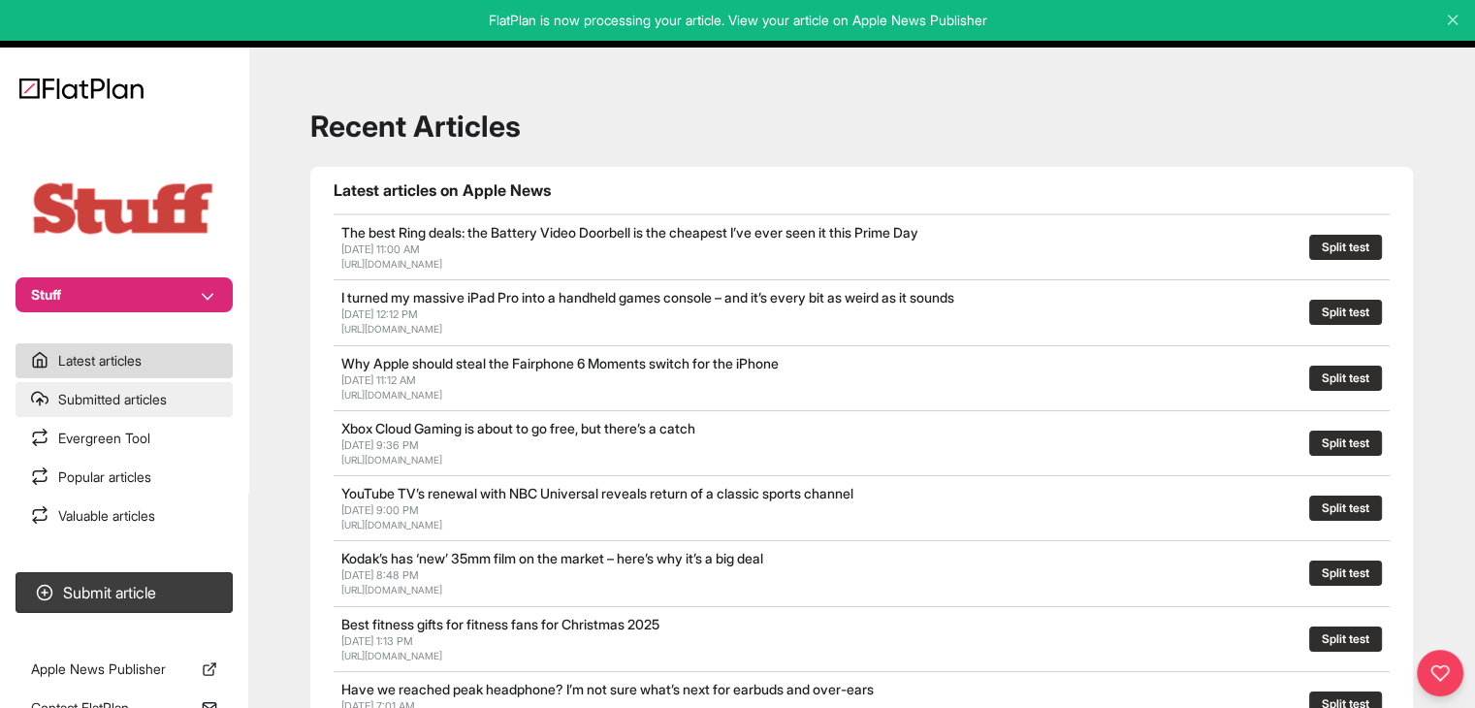
click at [125, 385] on link "Submitted articles" at bounding box center [124, 399] width 217 height 35
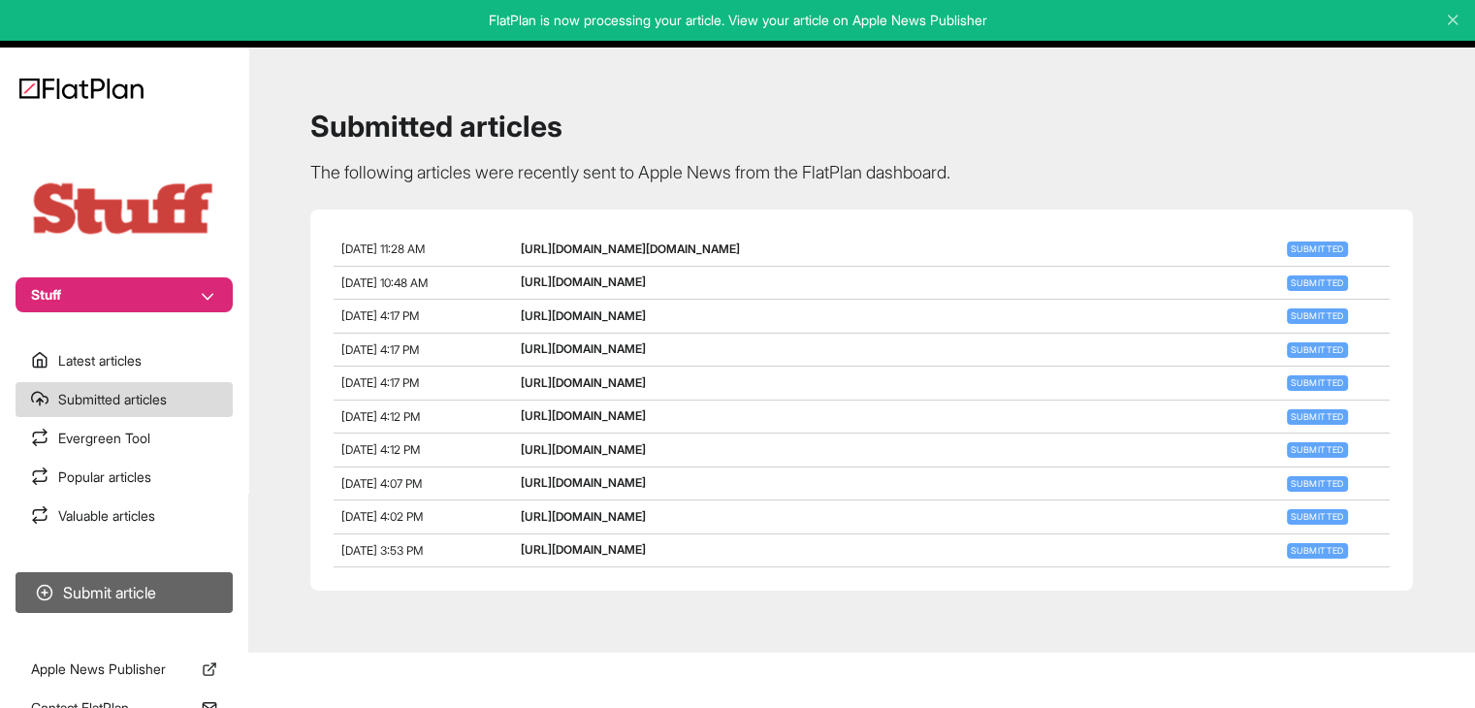
click at [136, 598] on button "Submit article" at bounding box center [124, 592] width 217 height 41
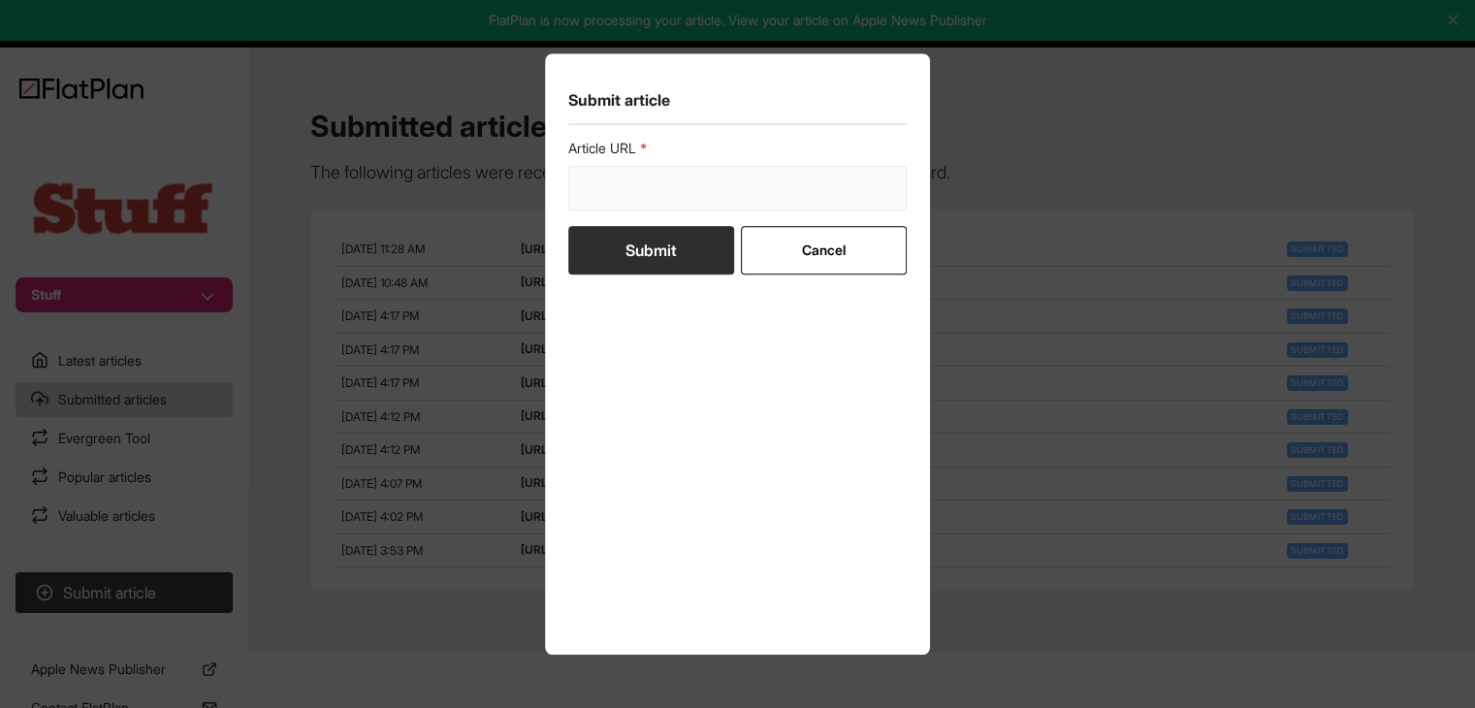
click at [631, 179] on input "url" at bounding box center [737, 188] width 339 height 45
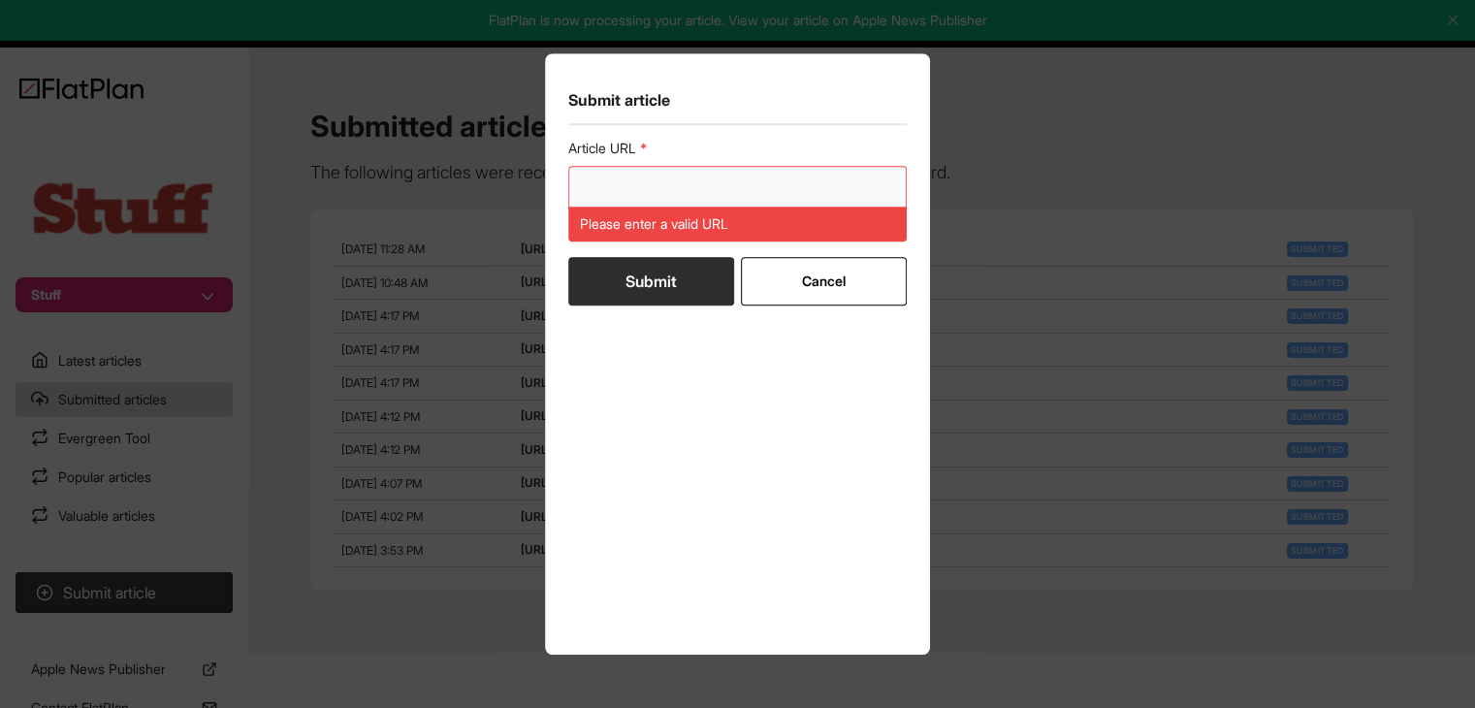
click at [649, 176] on input "url" at bounding box center [737, 188] width 339 height 45
paste input "[URL][DOMAIN_NAME]"
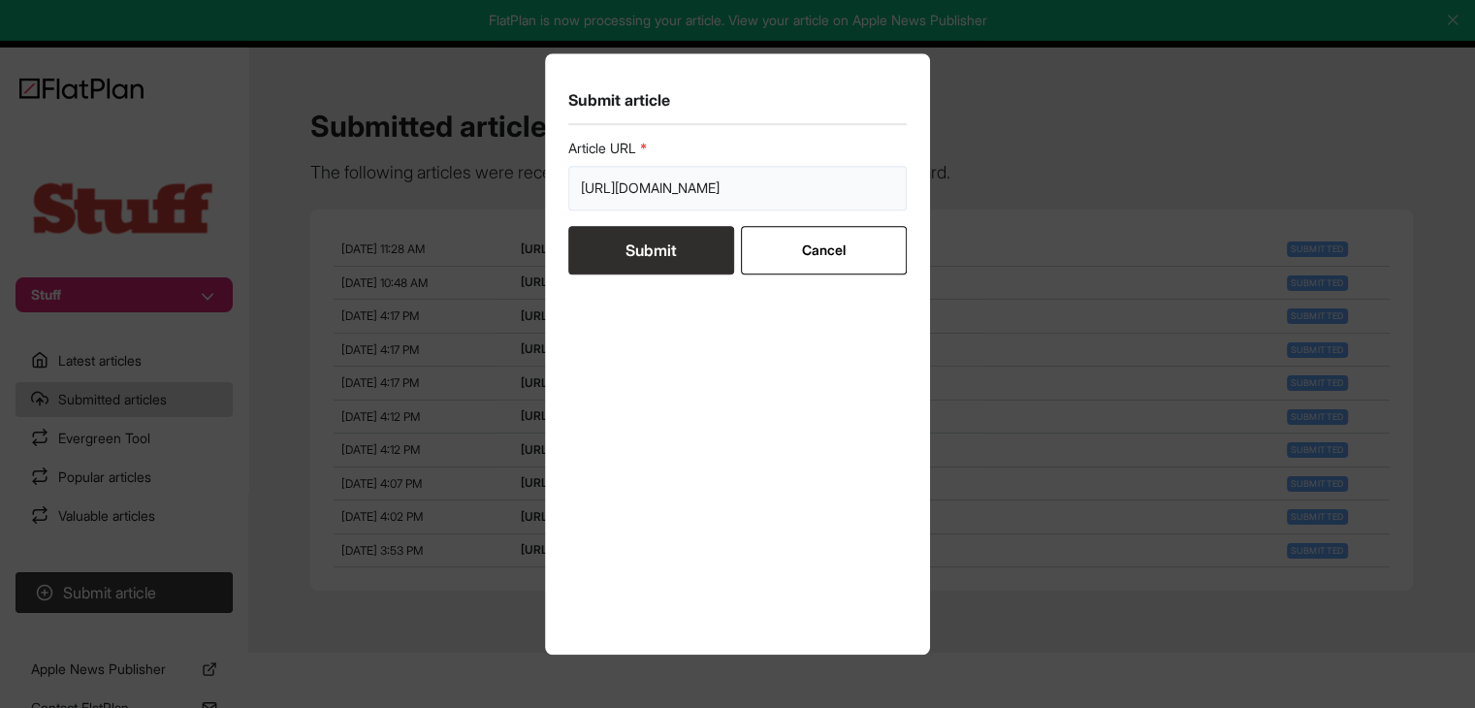
type input "[URL][DOMAIN_NAME]"
click at [640, 258] on button "Submit" at bounding box center [651, 250] width 166 height 48
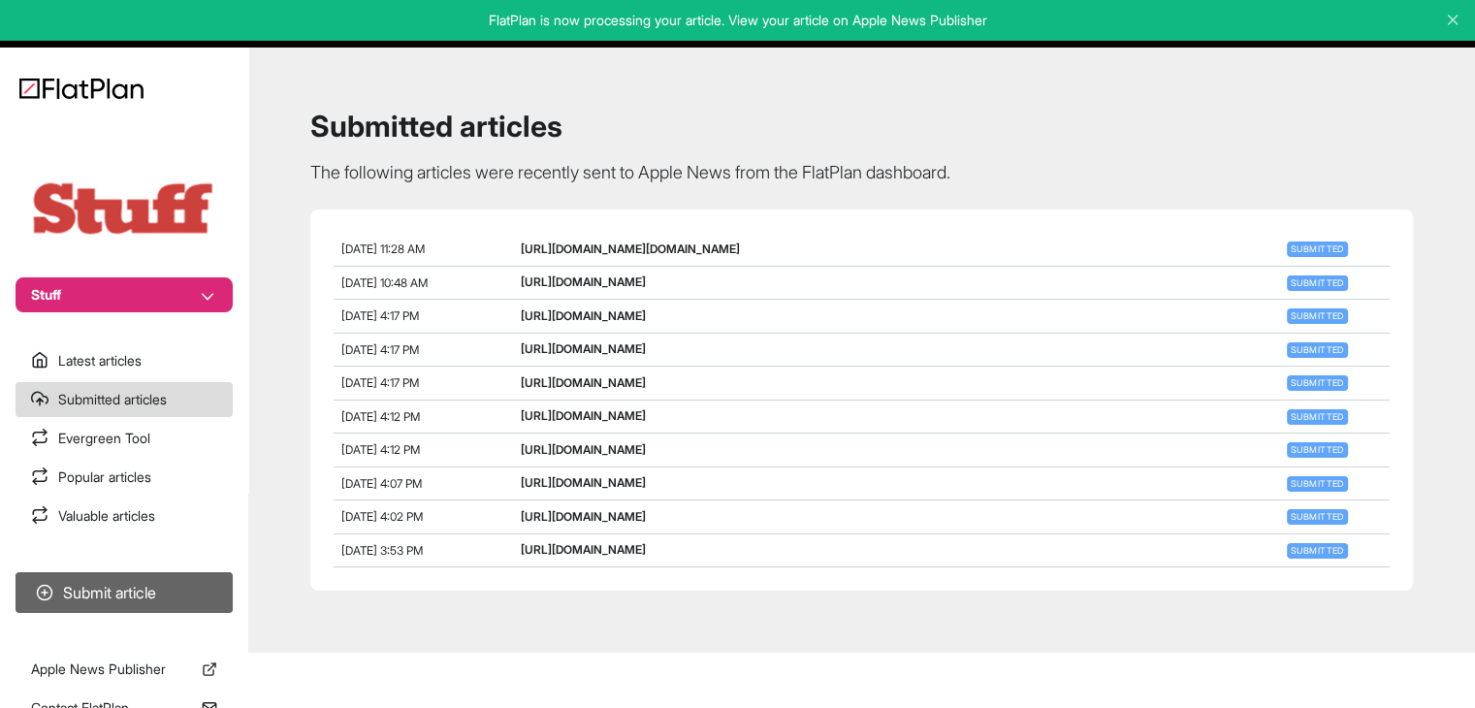
click at [176, 611] on button "Submit article" at bounding box center [124, 592] width 217 height 41
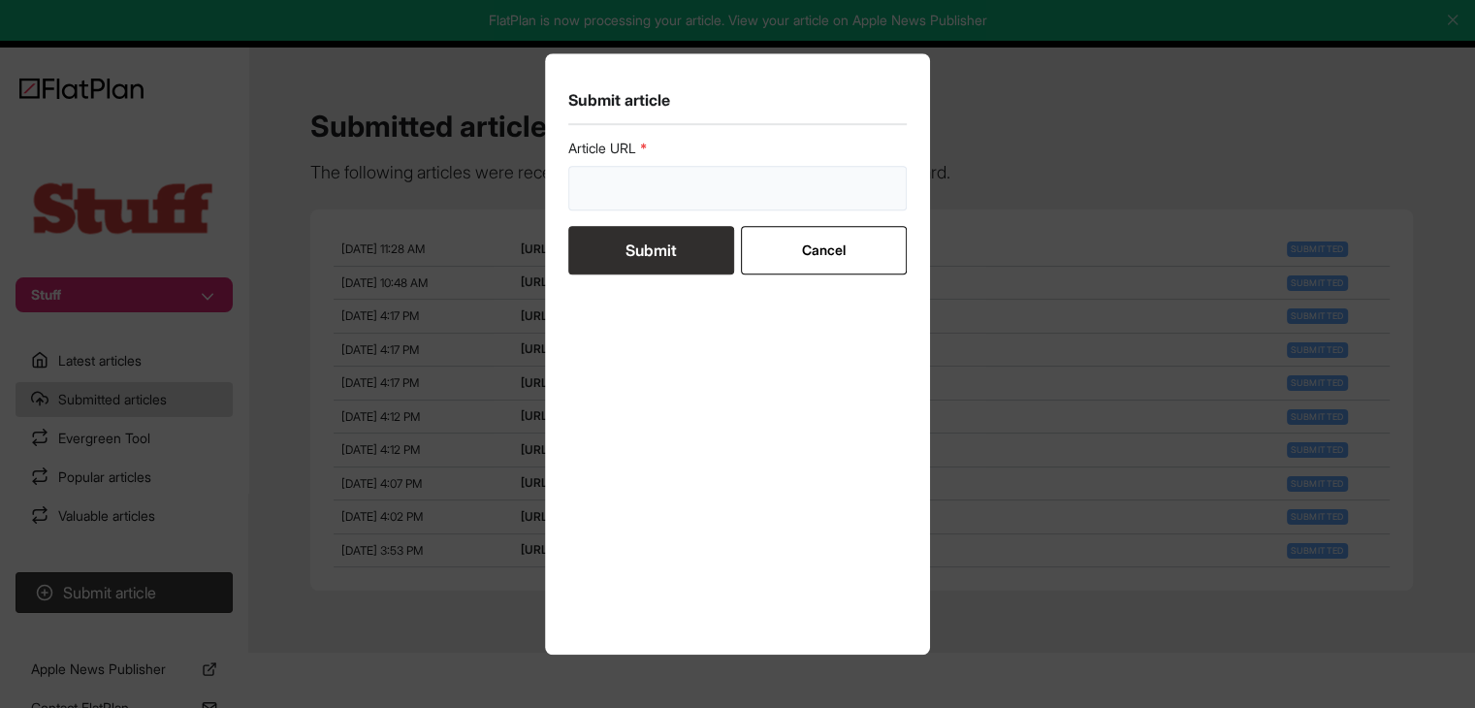
click at [664, 182] on input "url" at bounding box center [737, 188] width 339 height 45
paste input "[URL][DOMAIN_NAME]"
type input "[URL][DOMAIN_NAME]"
click at [645, 269] on button "Submit" at bounding box center [651, 250] width 166 height 48
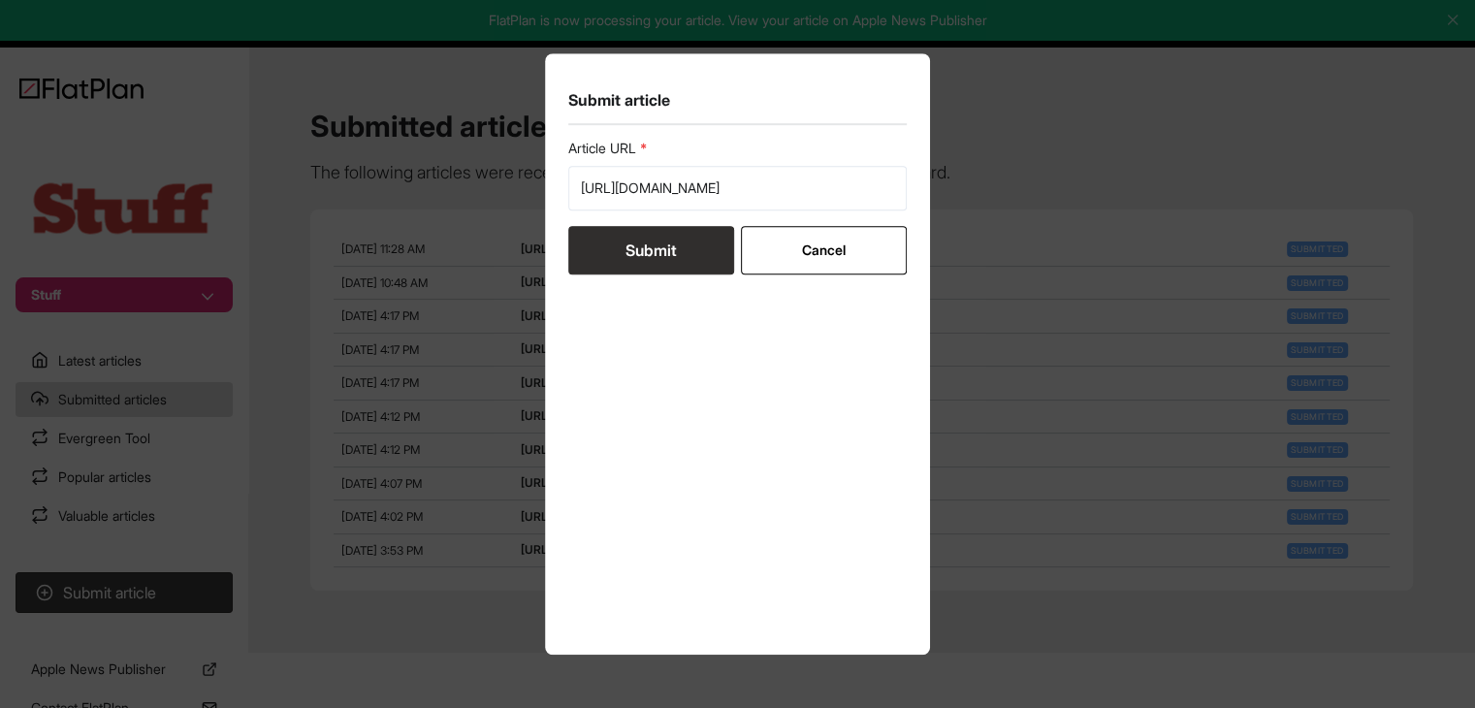
scroll to position [0, 0]
